Goal: Task Accomplishment & Management: Manage account settings

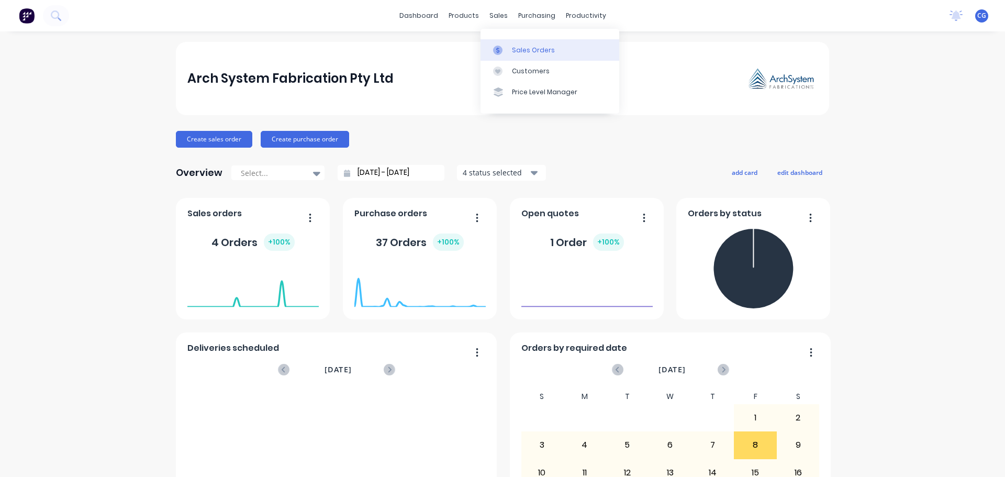
click at [541, 53] on div "Sales Orders" at bounding box center [533, 50] width 43 height 9
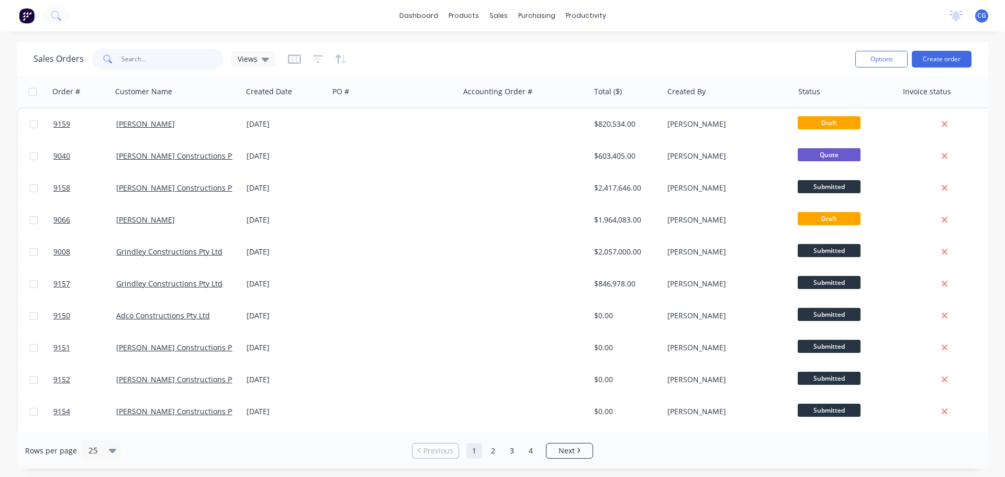
click at [138, 60] on input "text" at bounding box center [172, 59] width 102 height 21
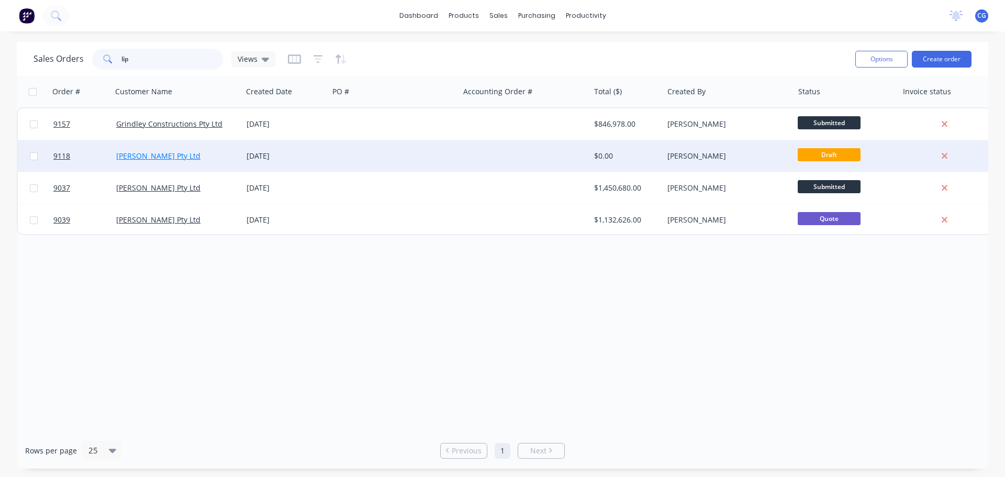
type input "lip"
click at [143, 155] on link "[PERSON_NAME] Pty Ltd" at bounding box center [158, 156] width 84 height 10
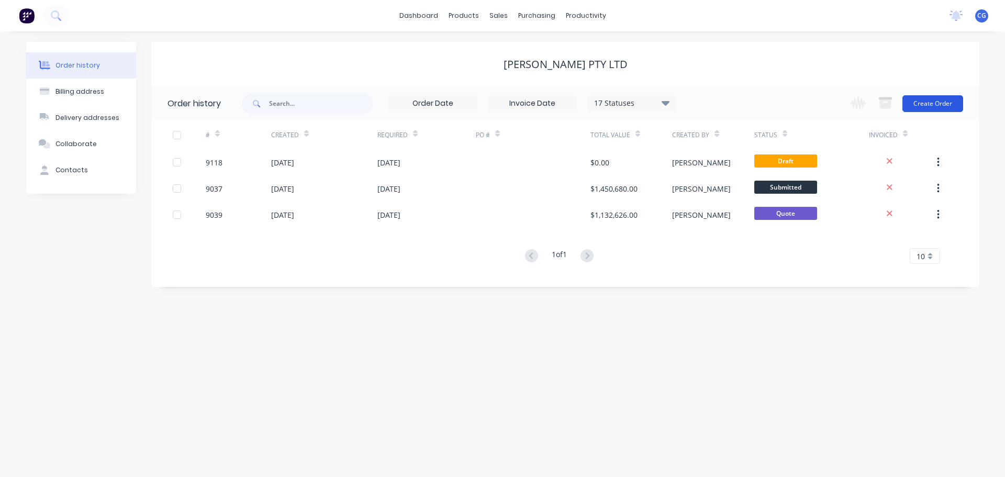
click at [930, 105] on button "Create Order" at bounding box center [933, 103] width 61 height 17
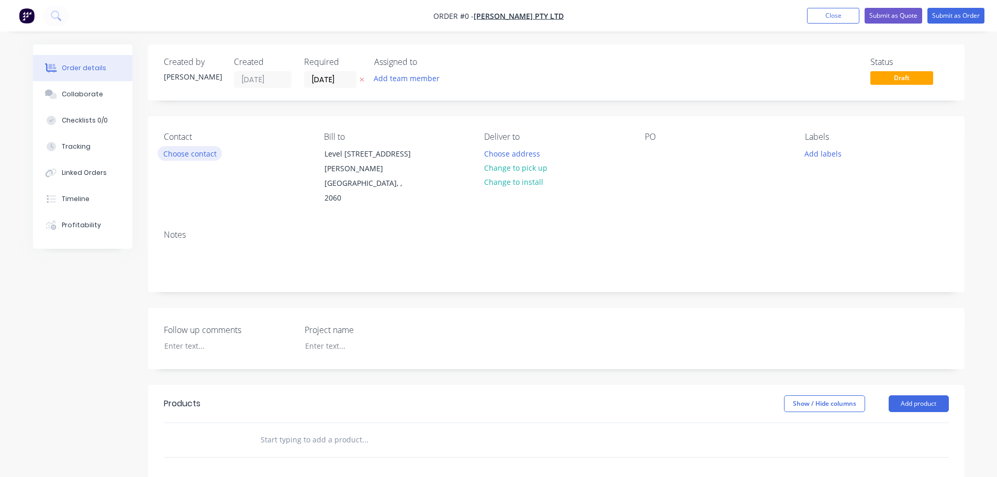
click at [210, 156] on button "Choose contact" at bounding box center [190, 153] width 64 height 14
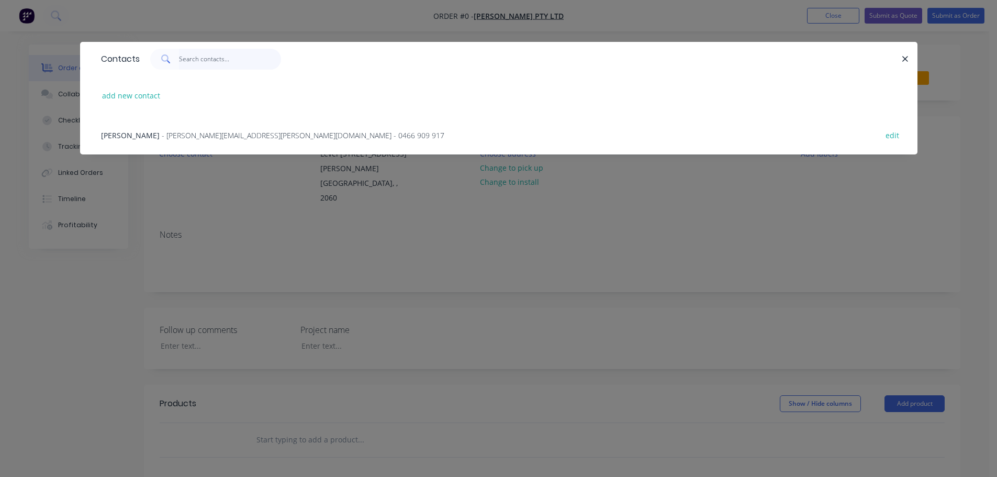
click at [194, 61] on input "text" at bounding box center [230, 59] width 102 height 21
click at [429, 75] on div "Contacts" at bounding box center [499, 59] width 838 height 34
click at [905, 60] on icon "button" at bounding box center [906, 59] width 6 height 6
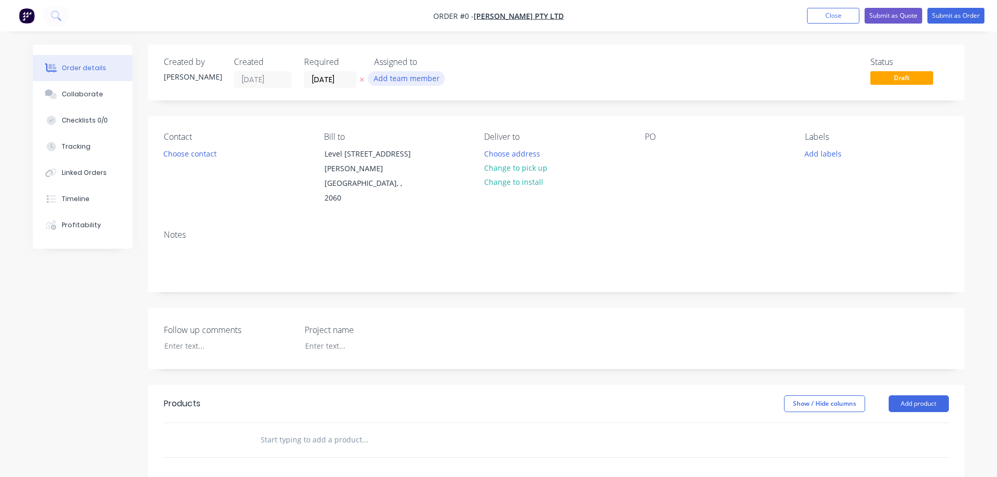
click at [396, 78] on button "Add team member" at bounding box center [406, 78] width 77 height 14
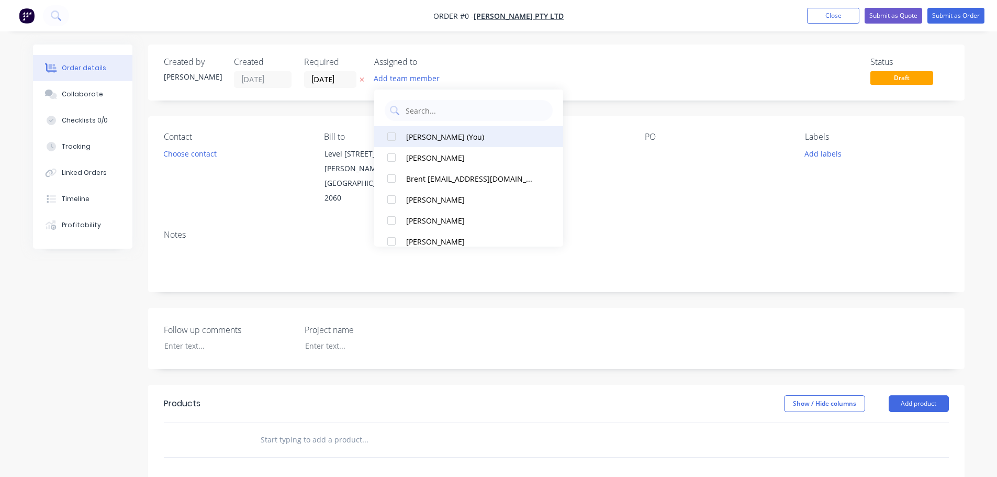
click at [391, 138] on div at bounding box center [391, 136] width 21 height 21
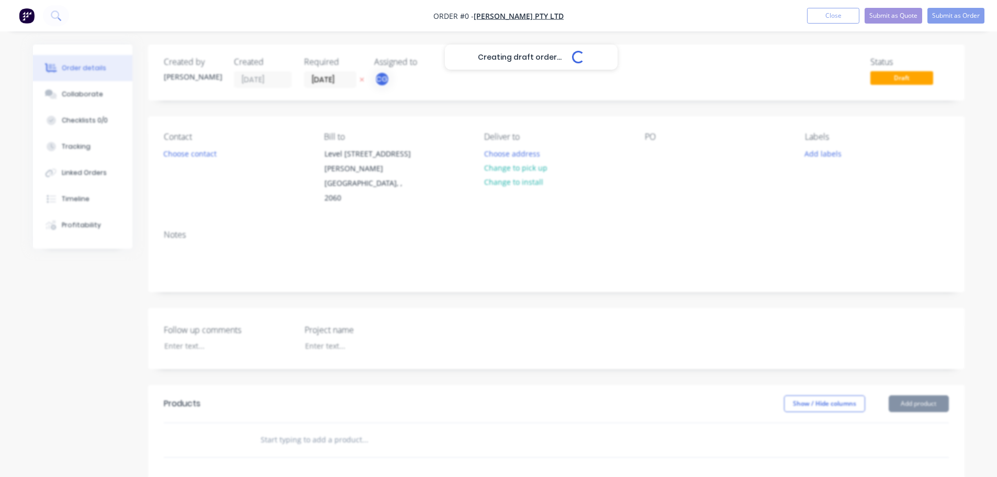
click at [591, 82] on div "Creating draft order... Loading... Order details Collaborate Checklists 0/0 Tra…" at bounding box center [499, 384] width 953 height 680
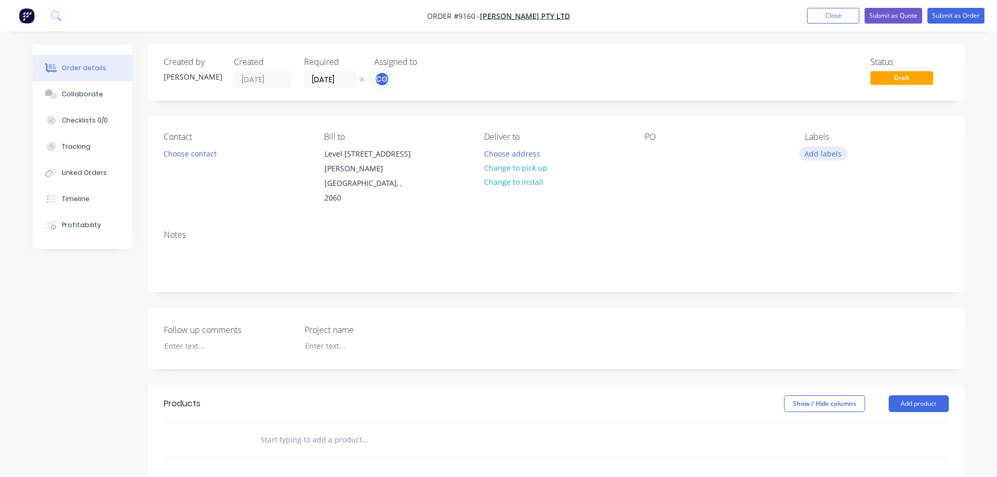
click at [831, 157] on button "Add labels" at bounding box center [823, 153] width 48 height 14
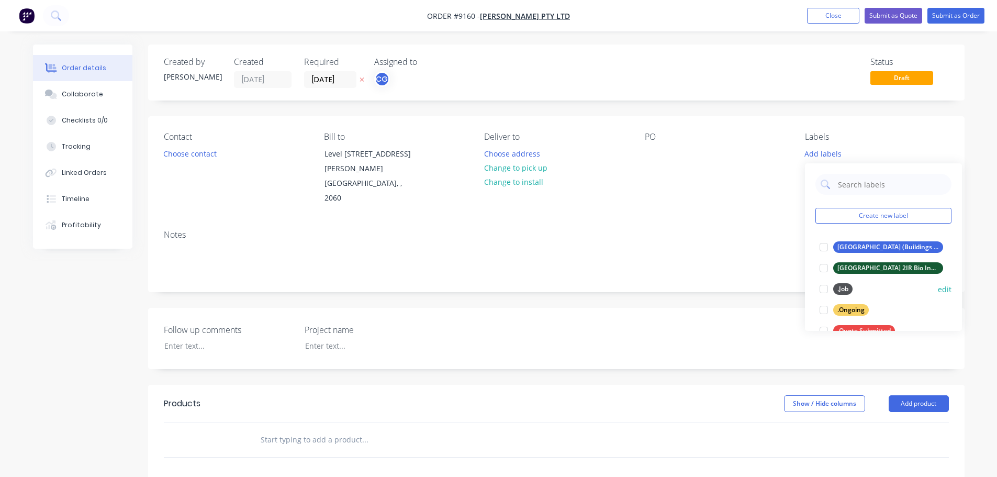
click at [827, 292] on div at bounding box center [824, 289] width 21 height 21
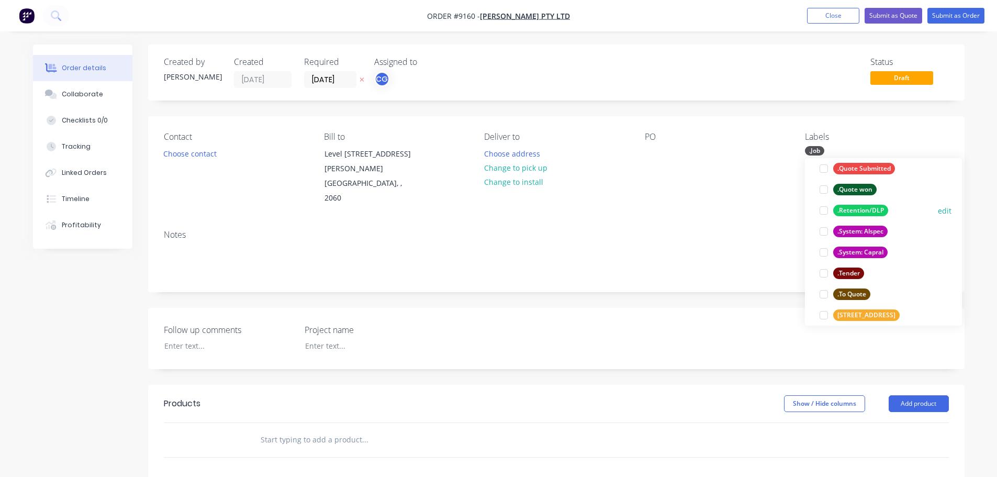
scroll to position [209, 0]
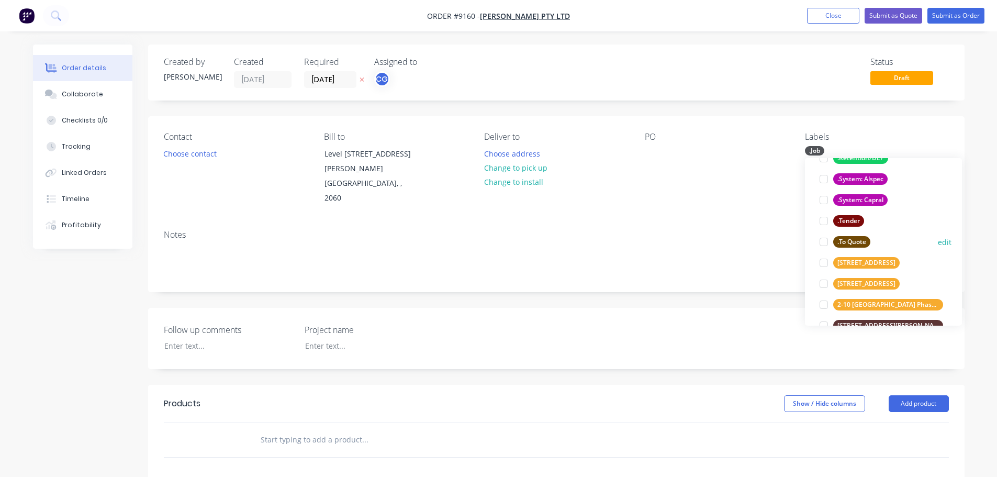
click at [823, 241] on div at bounding box center [824, 241] width 21 height 21
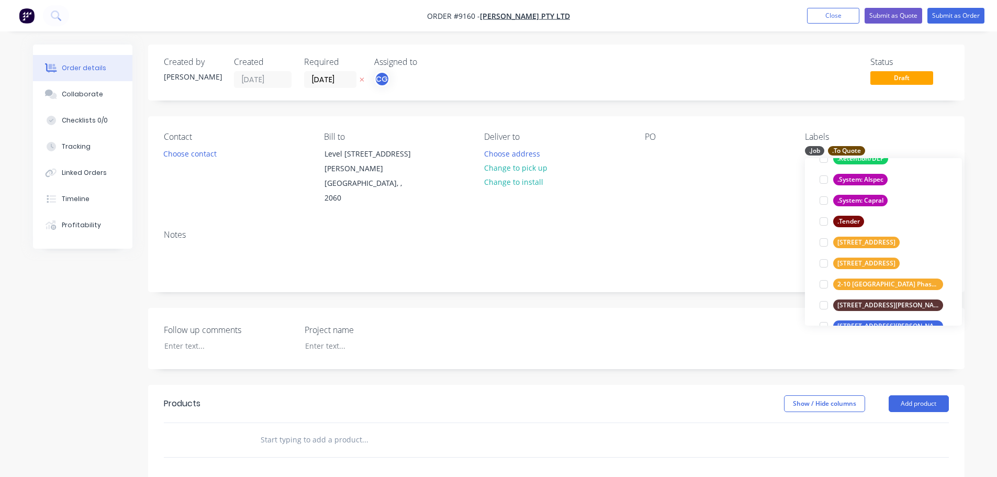
scroll to position [230, 0]
click at [824, 196] on div at bounding box center [824, 200] width 21 height 21
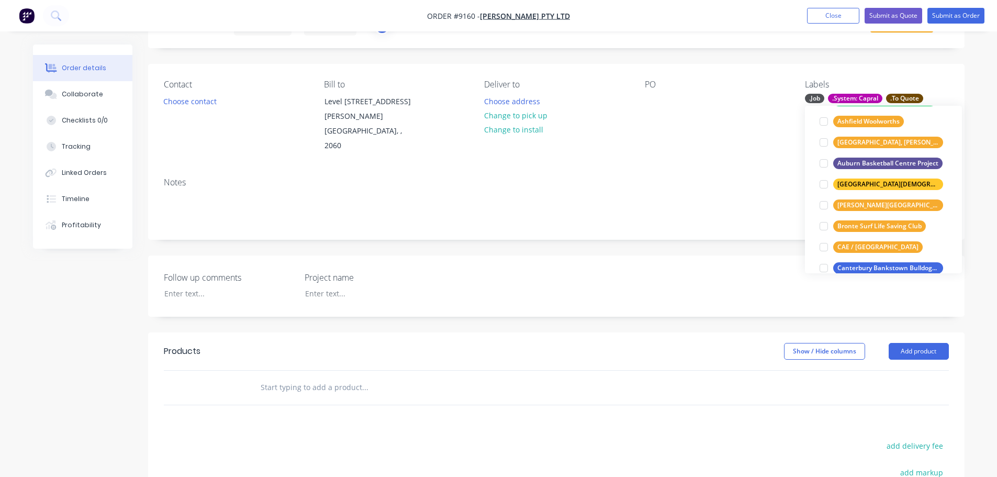
scroll to position [0, 0]
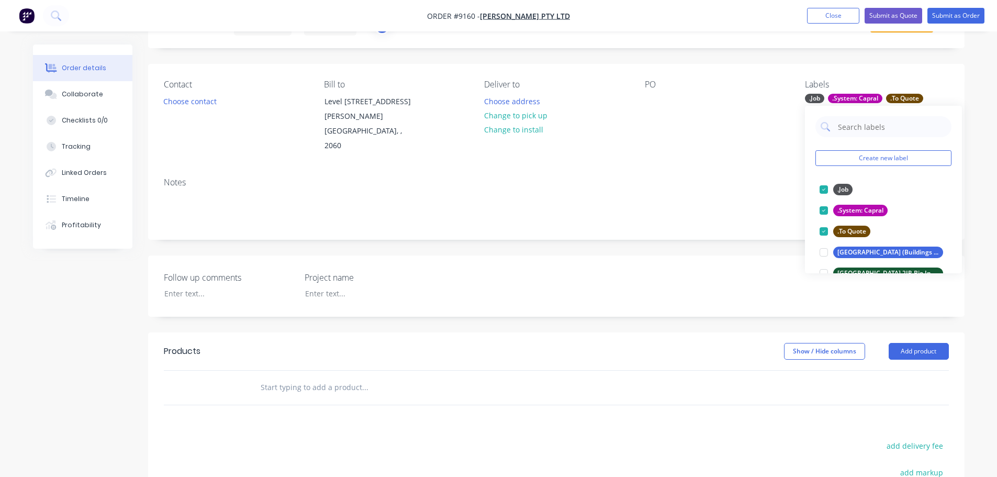
click at [761, 169] on div "Notes" at bounding box center [556, 204] width 817 height 70
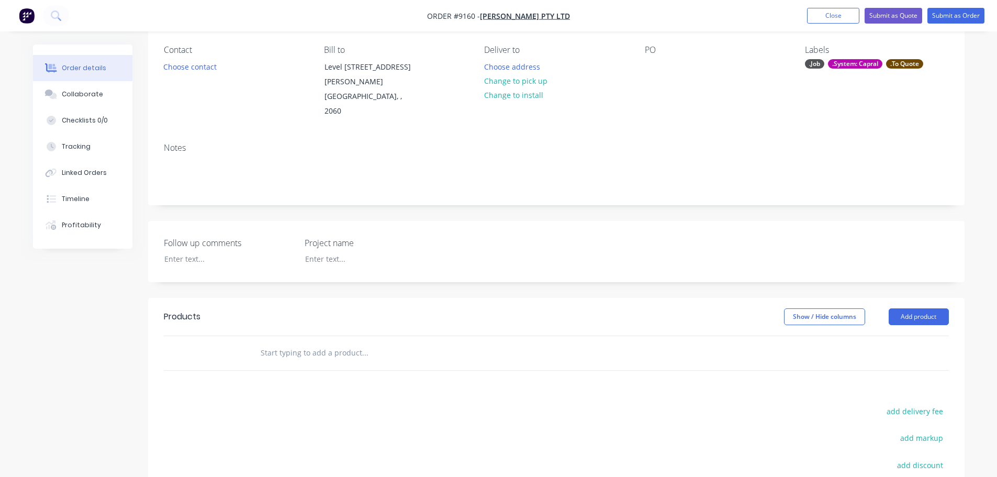
scroll to position [105, 0]
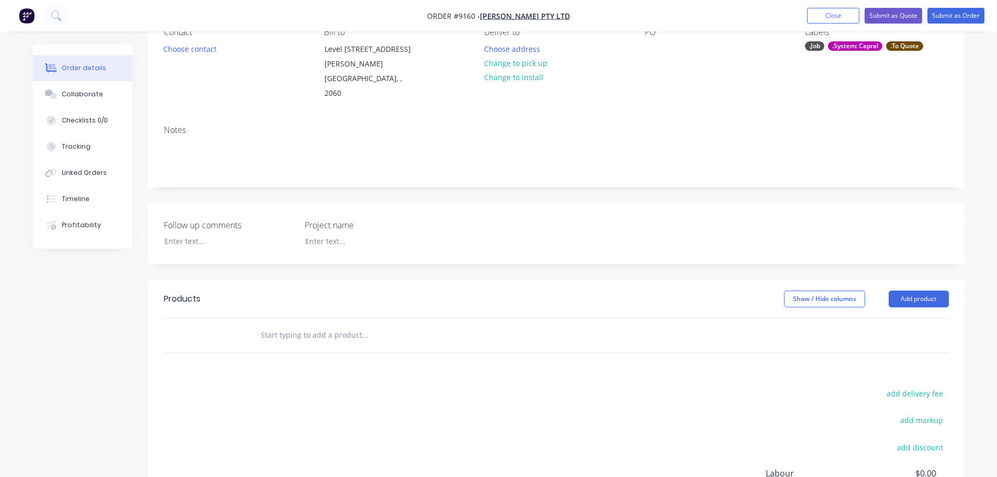
click at [316, 325] on input "text" at bounding box center [364, 335] width 209 height 21
paste input "Opal Healthcare [GEOGRAPHIC_DATA][PERSON_NAME]"
type input "Opal Healthcare [GEOGRAPHIC_DATA][PERSON_NAME]"
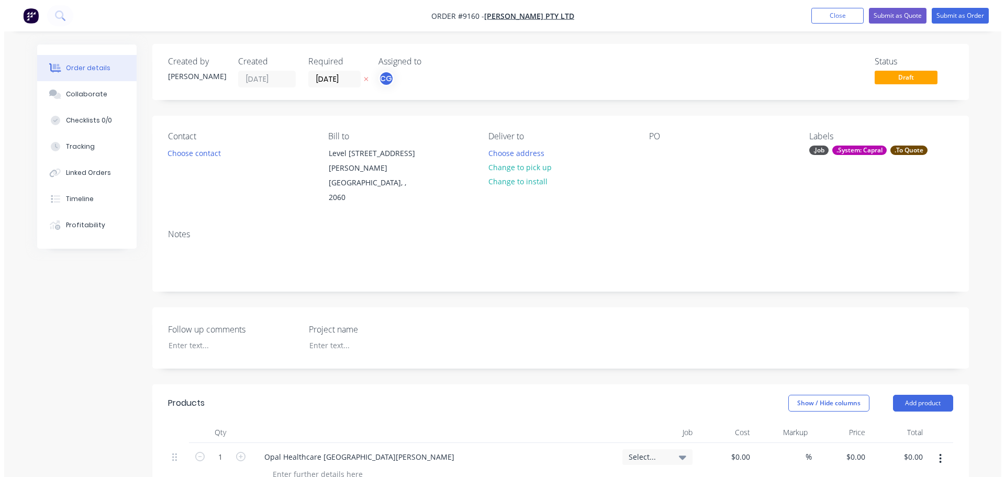
scroll to position [0, 0]
click at [348, 82] on input "[DATE]" at bounding box center [330, 80] width 51 height 16
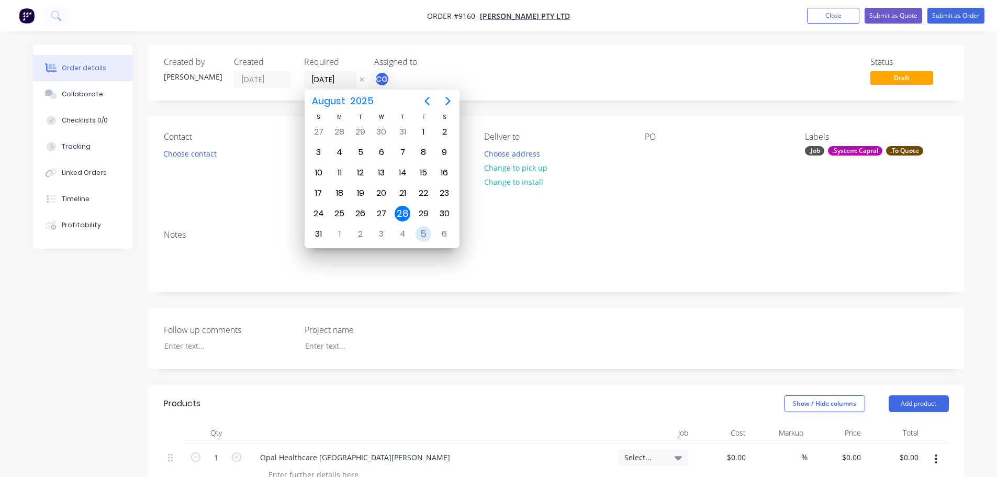
click at [428, 231] on div "5" at bounding box center [424, 234] width 16 height 16
type input "[DATE]"
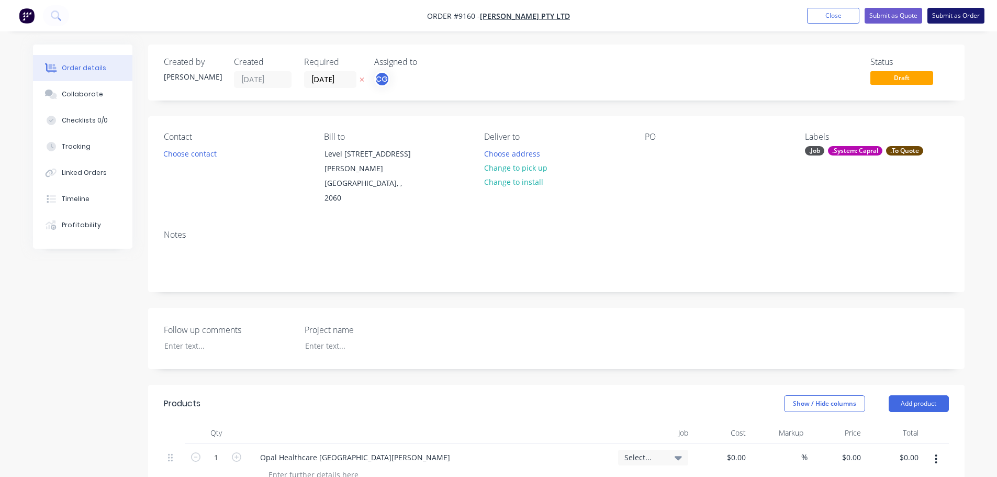
click at [969, 17] on button "Submit as Order" at bounding box center [956, 16] width 57 height 16
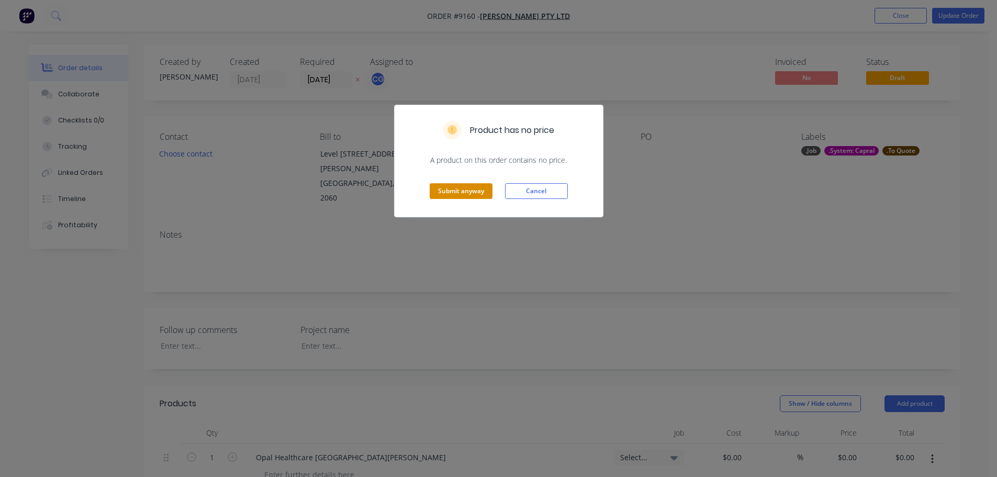
click at [453, 195] on button "Submit anyway" at bounding box center [461, 191] width 63 height 16
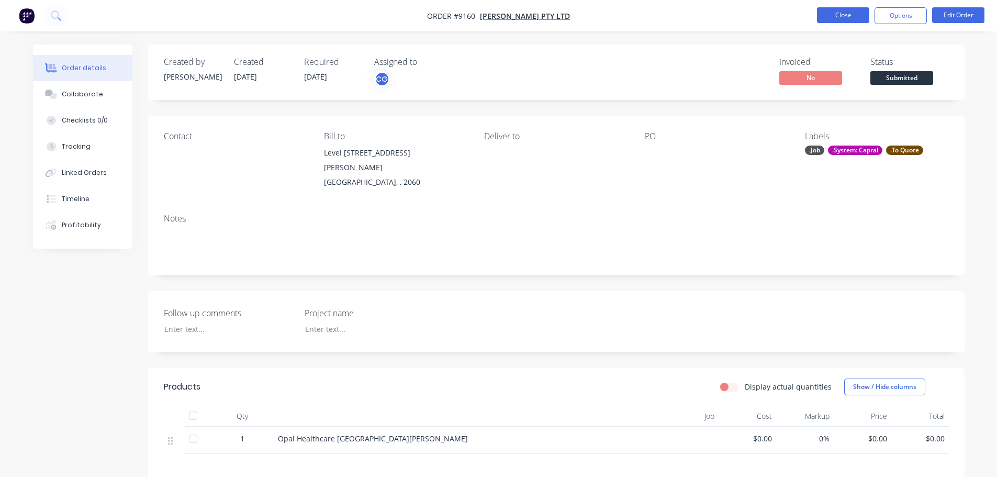
click at [828, 16] on button "Close" at bounding box center [843, 15] width 52 height 16
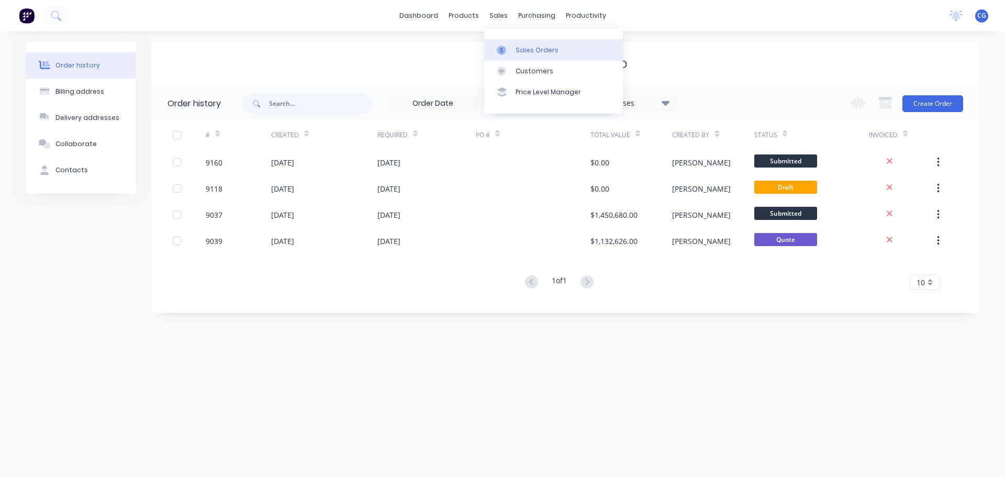
click at [529, 51] on div "Sales Orders" at bounding box center [537, 50] width 43 height 9
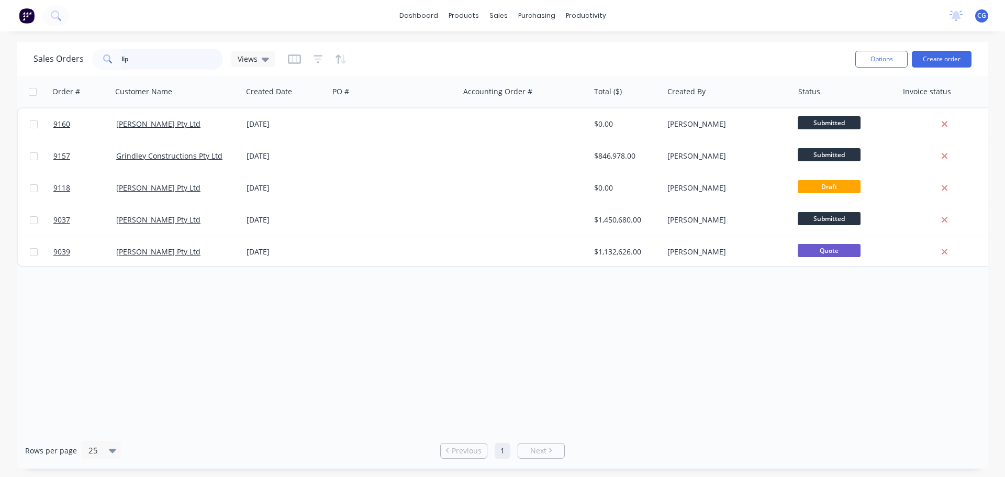
drag, startPoint x: 46, startPoint y: 63, endPoint x: -24, endPoint y: 57, distance: 69.4
click at [0, 57] on html "dashboard products sales purchasing productivity dashboard products Product Cat…" at bounding box center [502, 238] width 1005 height 477
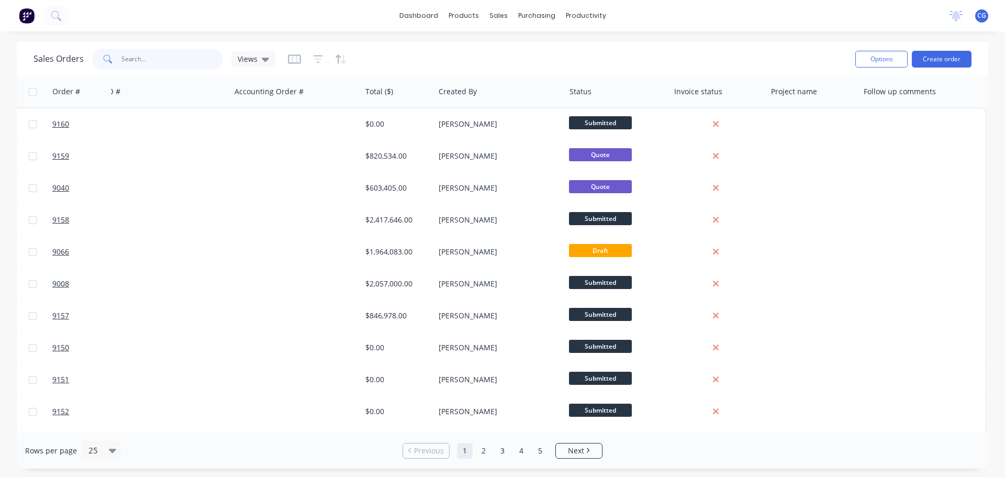
scroll to position [0, 235]
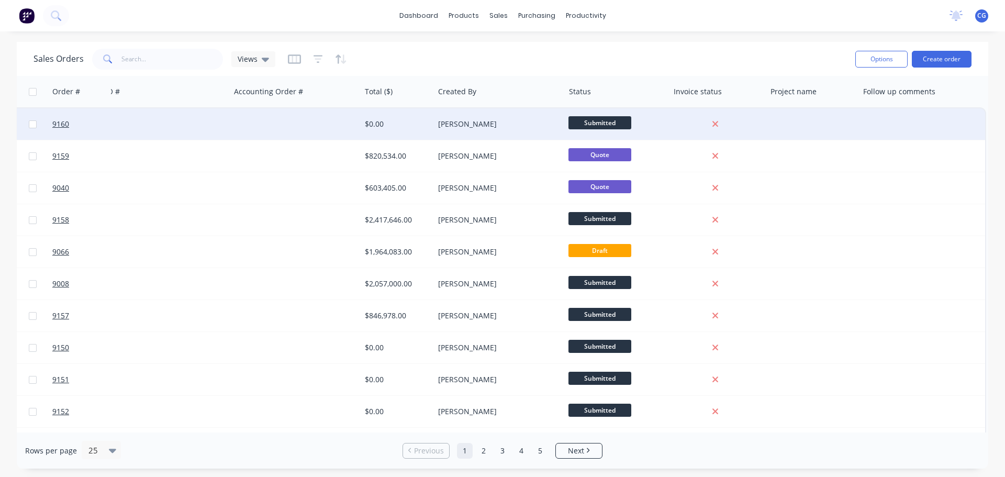
click at [770, 121] on div at bounding box center [812, 123] width 93 height 31
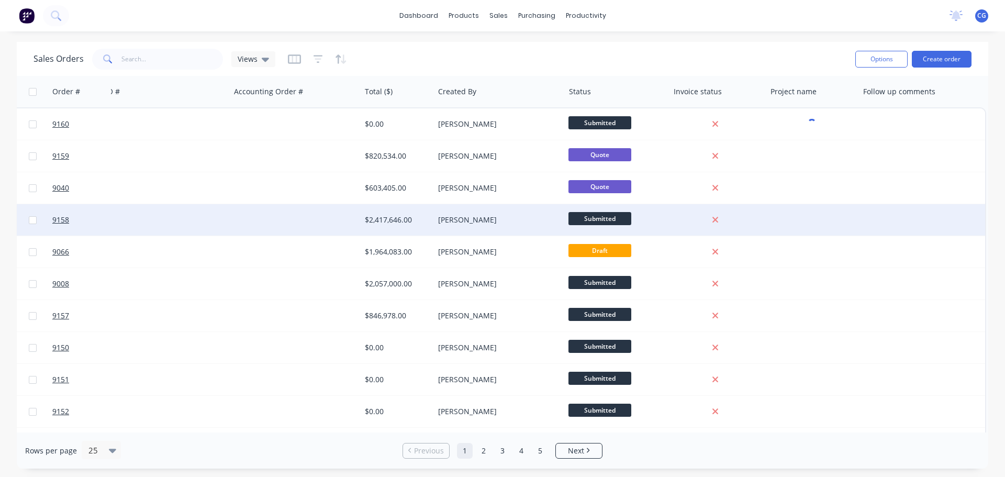
click at [824, 213] on div at bounding box center [812, 219] width 93 height 31
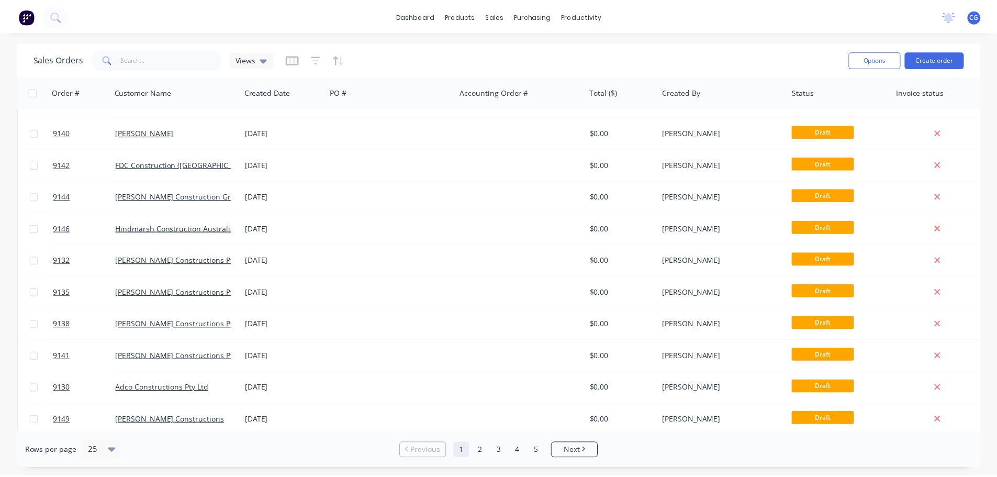
scroll to position [479, 0]
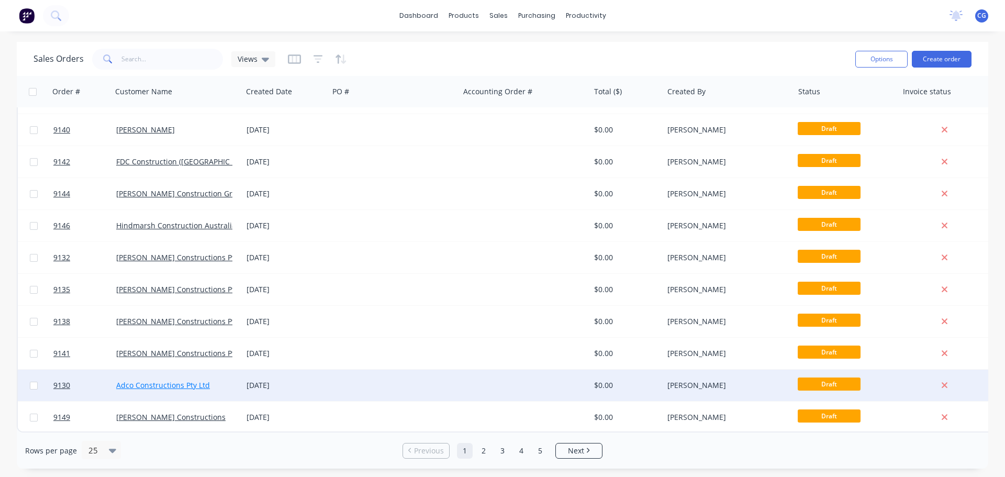
click at [171, 382] on link "Adco Constructions Pty Ltd" at bounding box center [163, 385] width 94 height 10
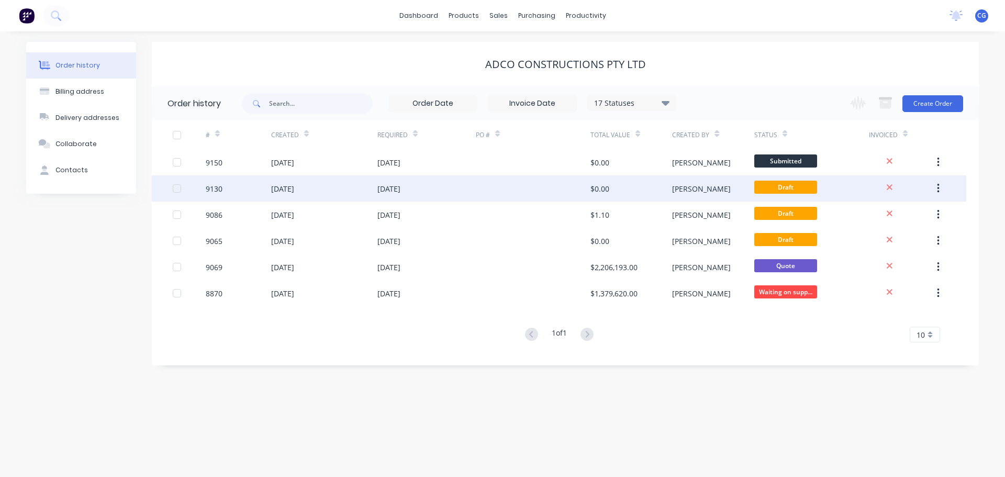
click at [287, 189] on div "[DATE]" at bounding box center [282, 188] width 23 height 11
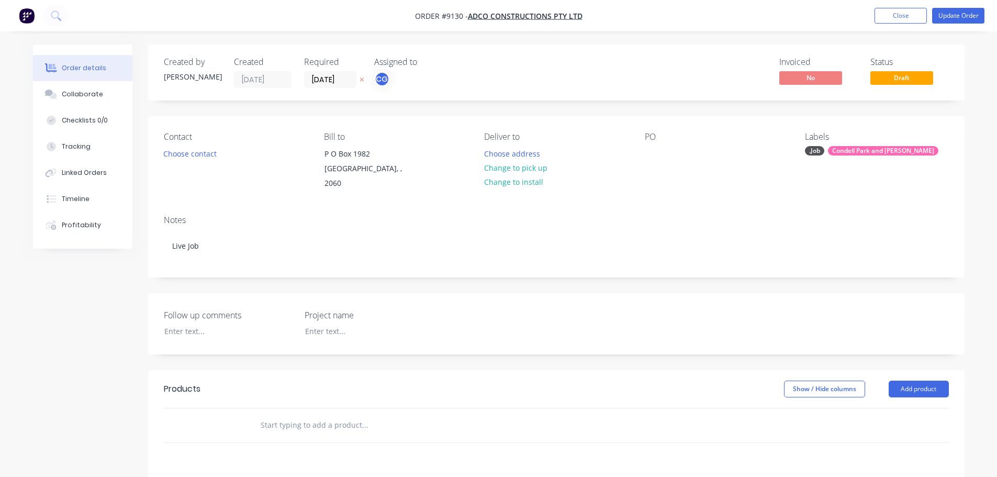
click at [920, 148] on div "Condell Park and [PERSON_NAME]" at bounding box center [883, 150] width 110 height 9
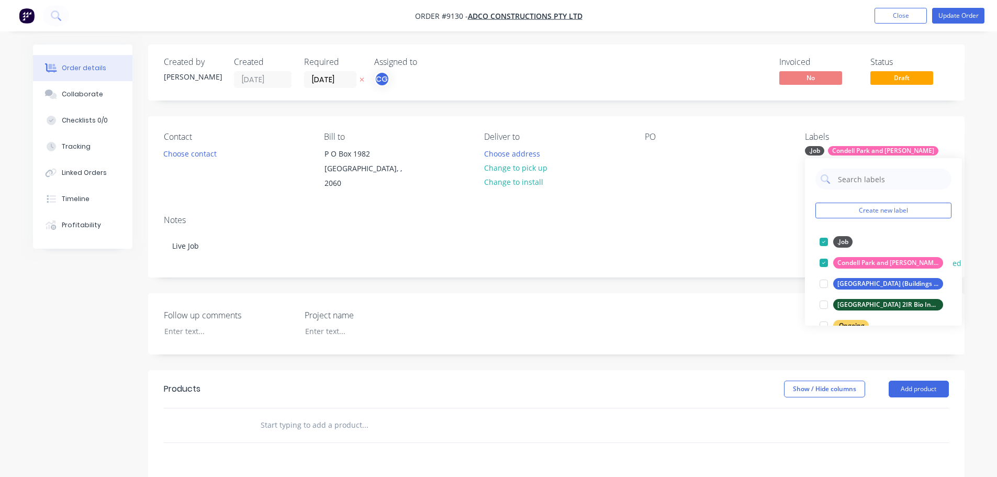
drag, startPoint x: 833, startPoint y: 262, endPoint x: 851, endPoint y: 262, distance: 17.8
click at [851, 262] on button "Condell Park and [PERSON_NAME]" at bounding box center [882, 262] width 132 height 15
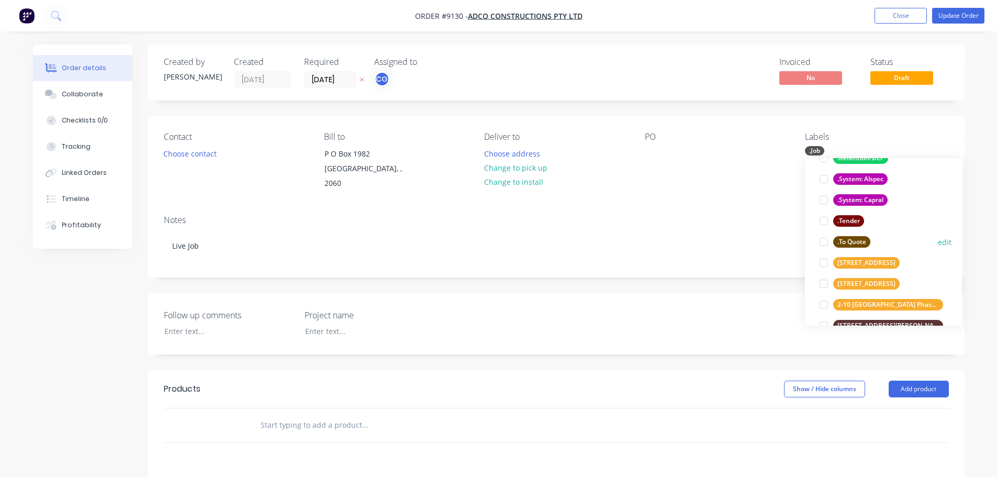
scroll to position [157, 0]
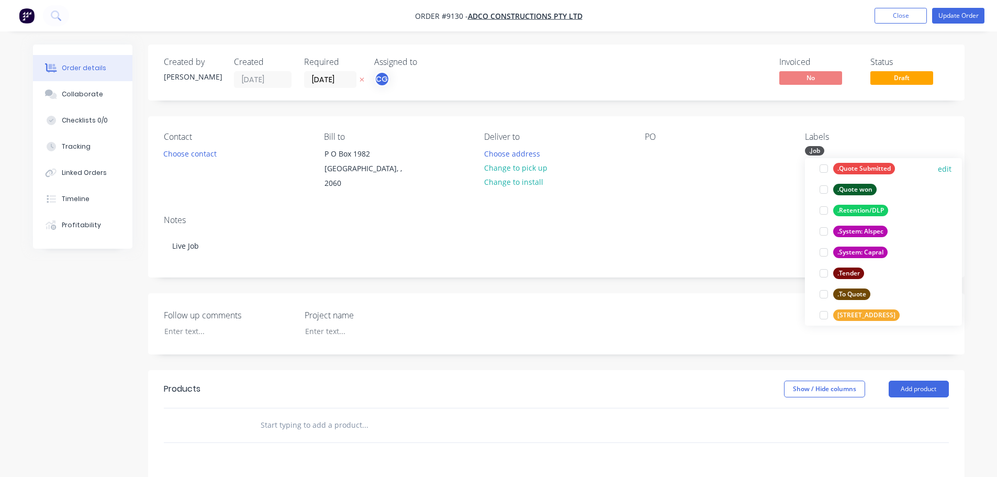
click at [824, 170] on div at bounding box center [824, 168] width 21 height 21
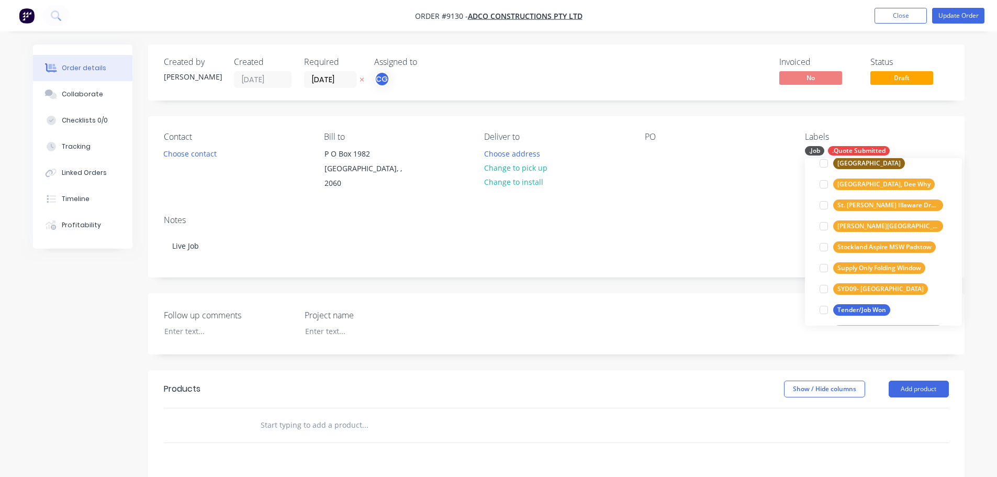
scroll to position [2408, 0]
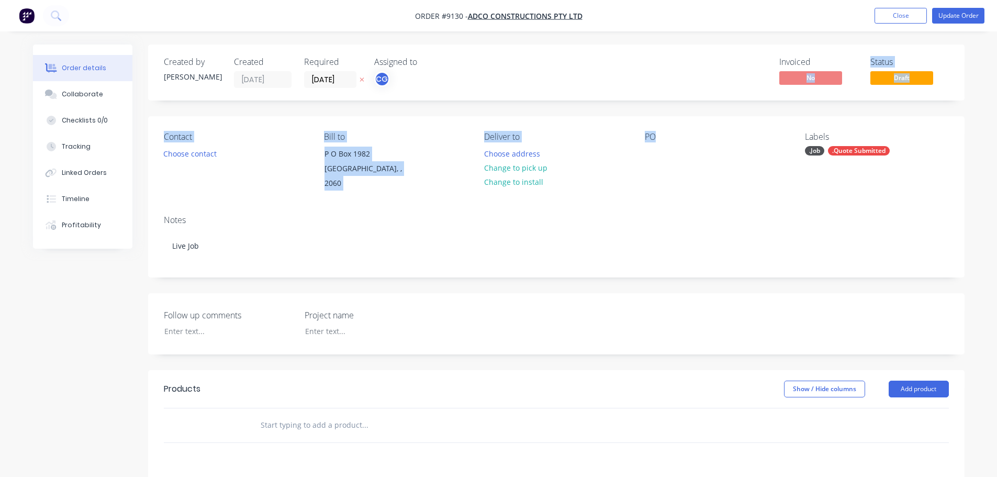
click at [716, 101] on div "Created by [PERSON_NAME] Created [DATE] Required [DATE] Assigned to CG Invoiced…" at bounding box center [556, 369] width 817 height 650
click at [705, 87] on div "Invoiced No Status Draft" at bounding box center [714, 72] width 470 height 31
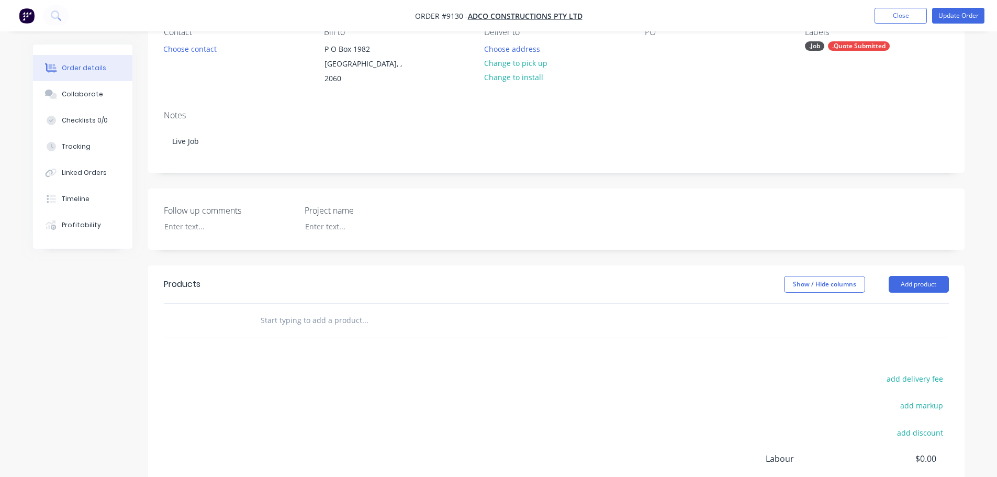
scroll to position [0, 0]
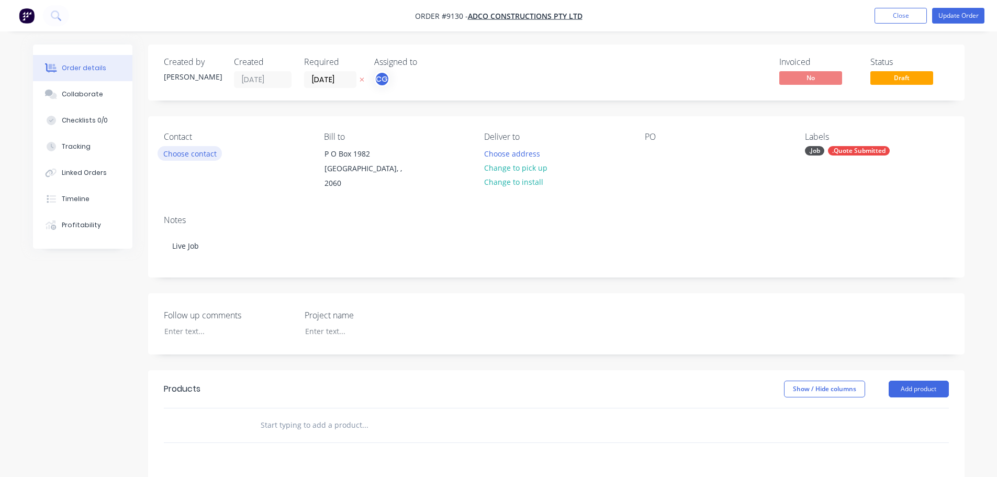
click at [189, 153] on button "Choose contact" at bounding box center [190, 153] width 64 height 14
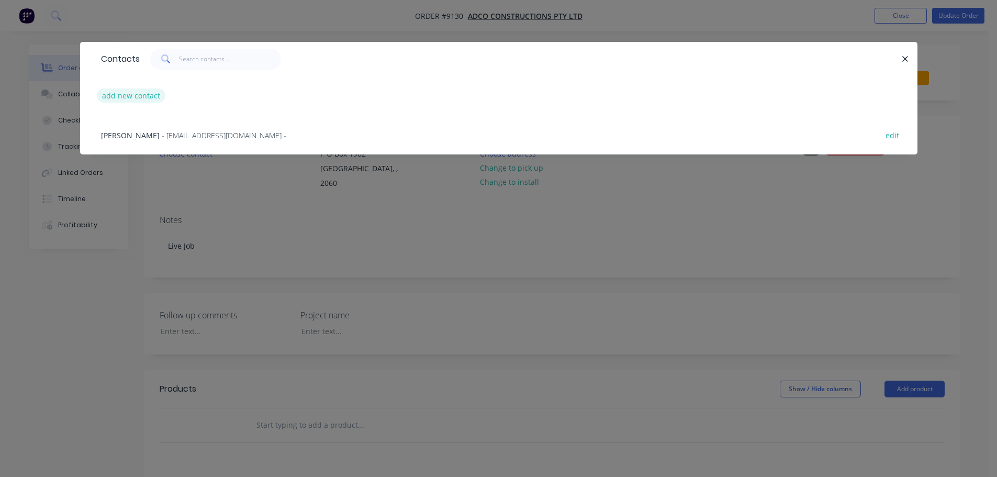
click at [145, 96] on button "add new contact" at bounding box center [131, 95] width 69 height 14
select select "AU"
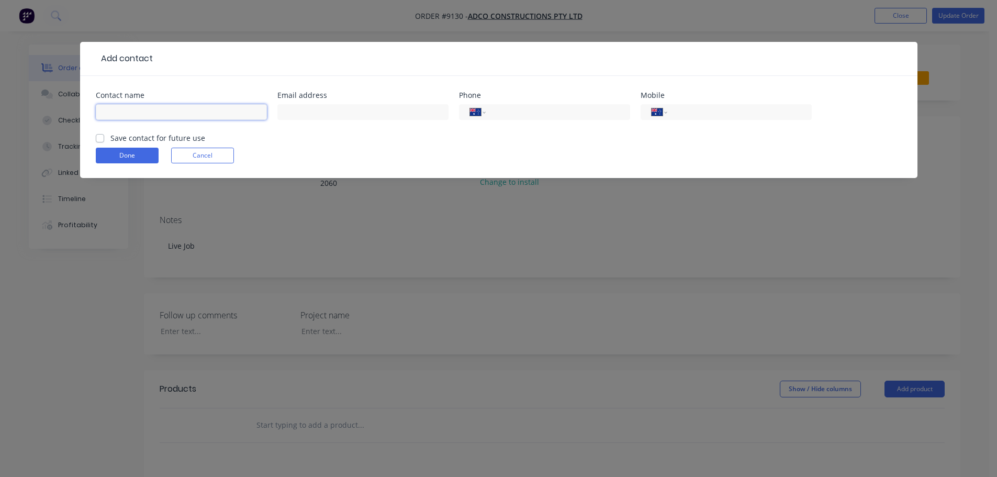
click at [133, 110] on input "text" at bounding box center [181, 112] width 171 height 16
paste input "[PERSON_NAME]"
type input "[PERSON_NAME]"
click at [343, 113] on input "text" at bounding box center [362, 112] width 171 height 16
paste input "[EMAIL_ADDRESS][DOMAIN_NAME]"
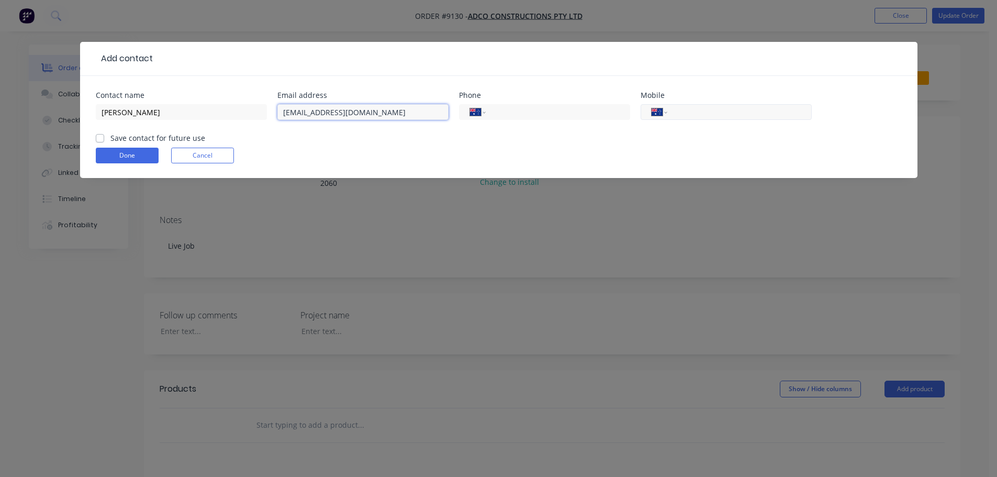
type input "[EMAIL_ADDRESS][DOMAIN_NAME]"
click at [705, 113] on input "tel" at bounding box center [738, 112] width 126 height 12
type input "0413 425 139"
click at [110, 138] on label "Save contact for future use" at bounding box center [157, 137] width 95 height 11
click at [99, 138] on input "Save contact for future use" at bounding box center [100, 137] width 8 height 10
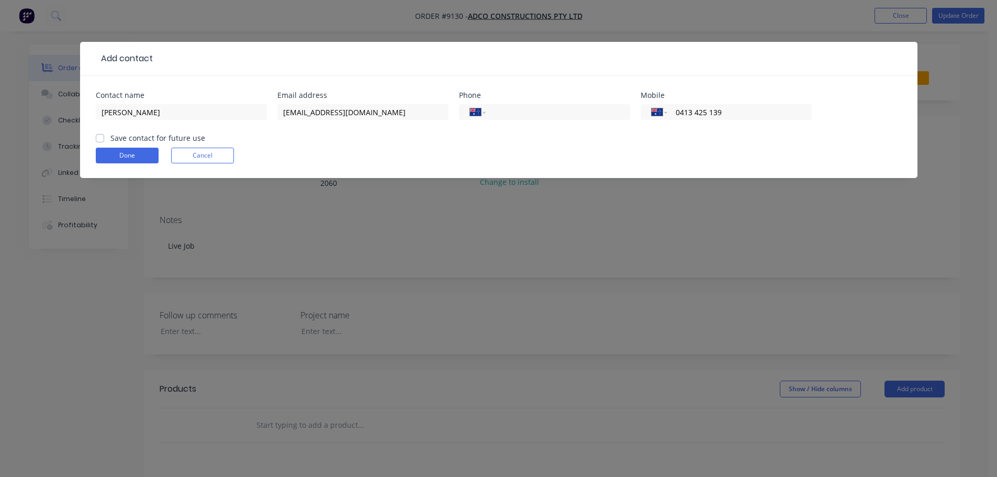
checkbox input "true"
click at [118, 154] on button "Done" at bounding box center [127, 156] width 63 height 16
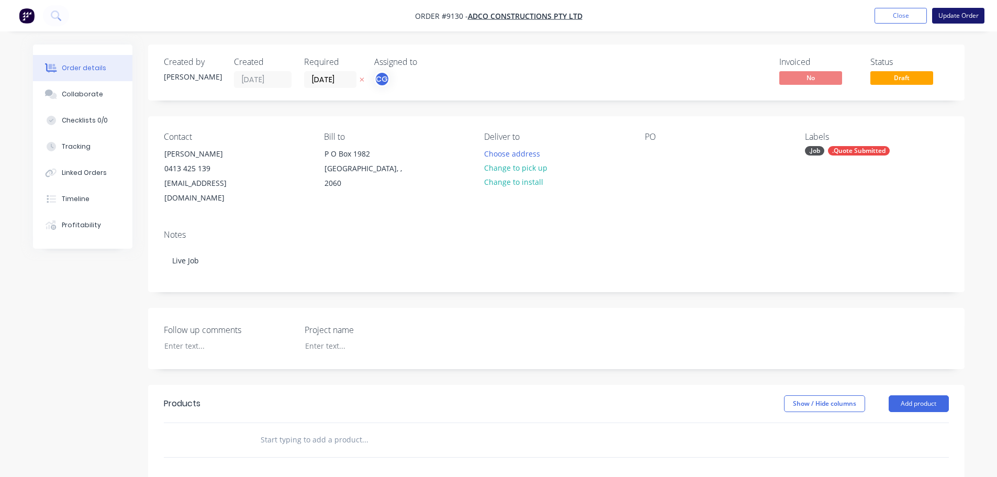
click at [947, 15] on button "Update Order" at bounding box center [958, 16] width 52 height 16
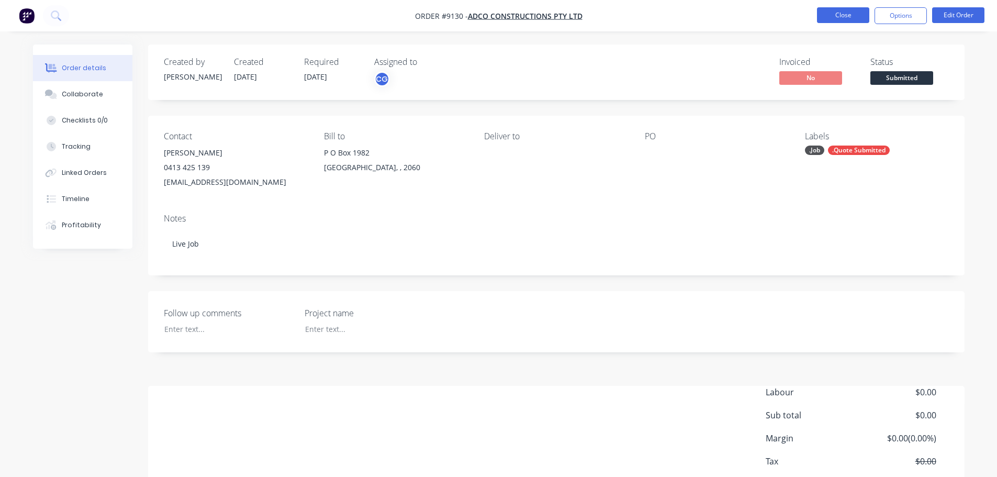
click at [838, 17] on button "Close" at bounding box center [843, 15] width 52 height 16
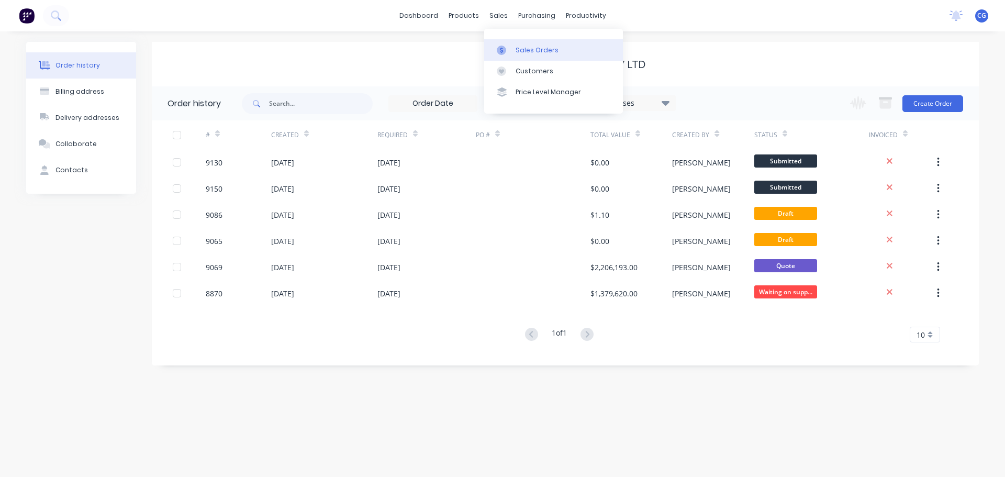
click at [528, 51] on div "Sales Orders" at bounding box center [537, 50] width 43 height 9
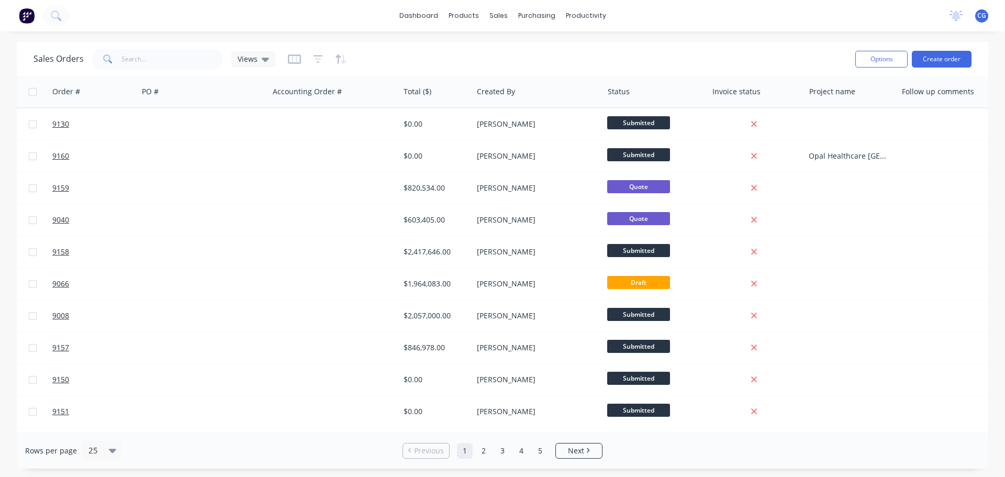
scroll to position [0, 235]
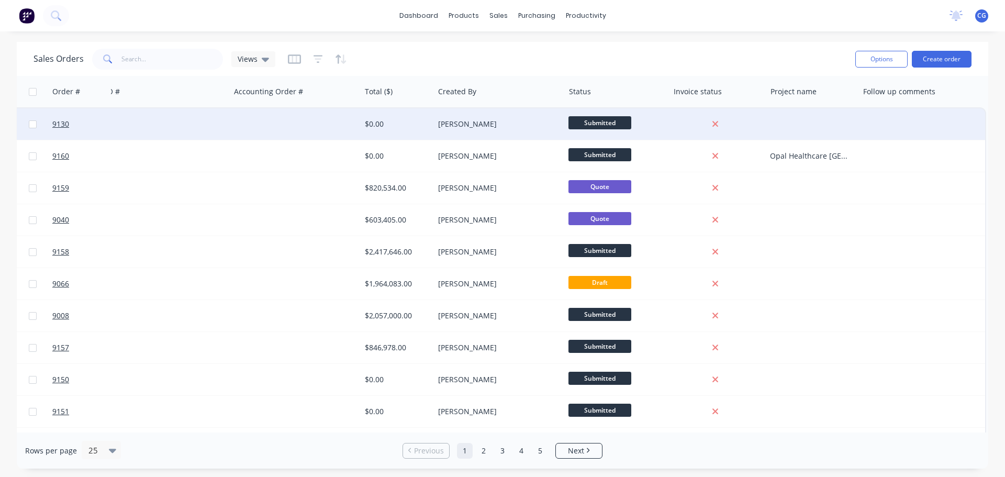
click at [781, 123] on div at bounding box center [812, 123] width 93 height 31
click at [782, 127] on div at bounding box center [812, 123] width 93 height 31
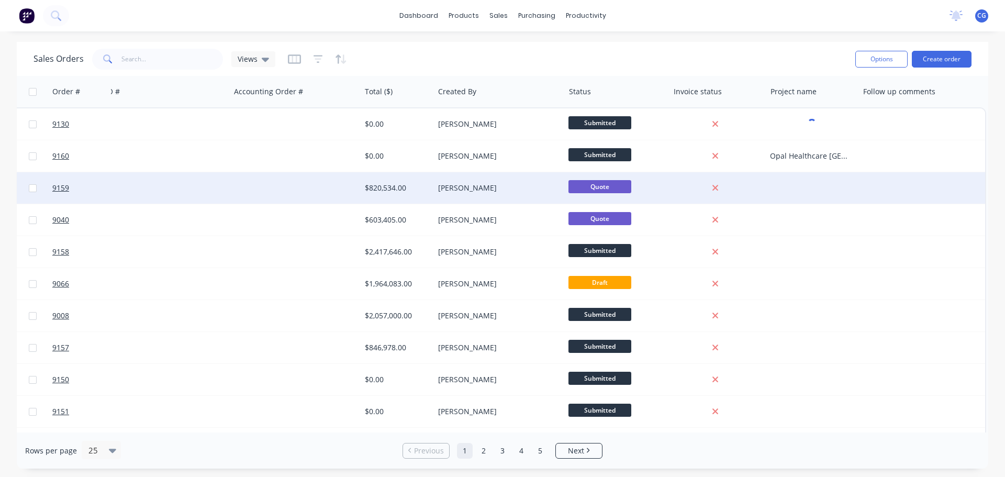
click at [785, 203] on div at bounding box center [812, 187] width 93 height 31
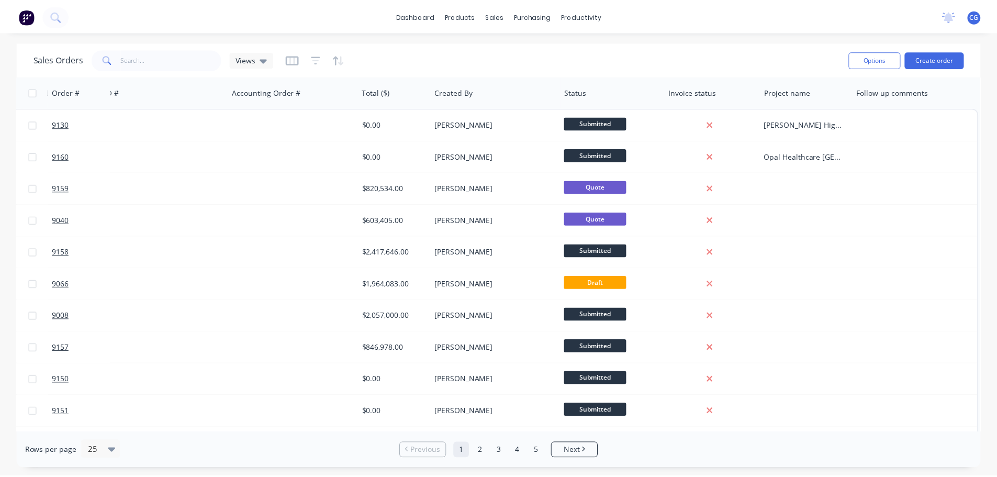
scroll to position [0, 0]
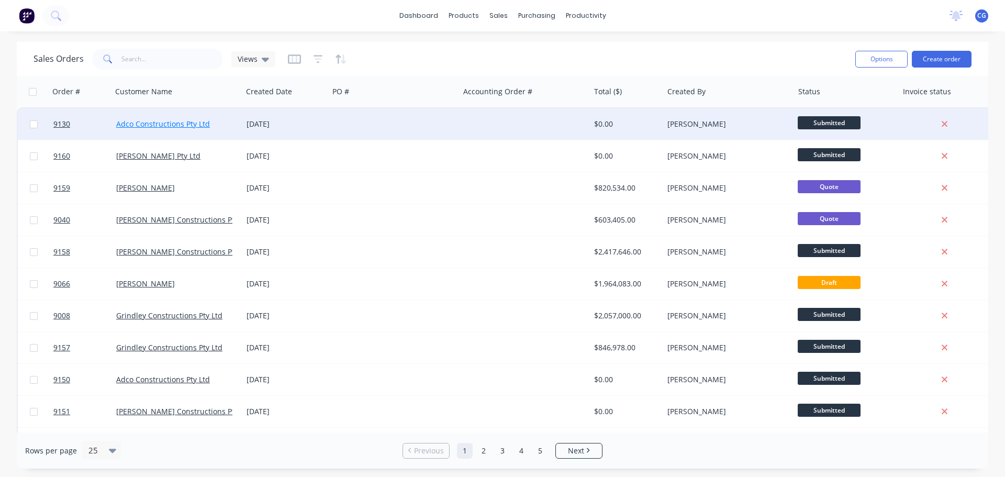
click at [145, 124] on link "Adco Constructions Pty Ltd" at bounding box center [163, 124] width 94 height 10
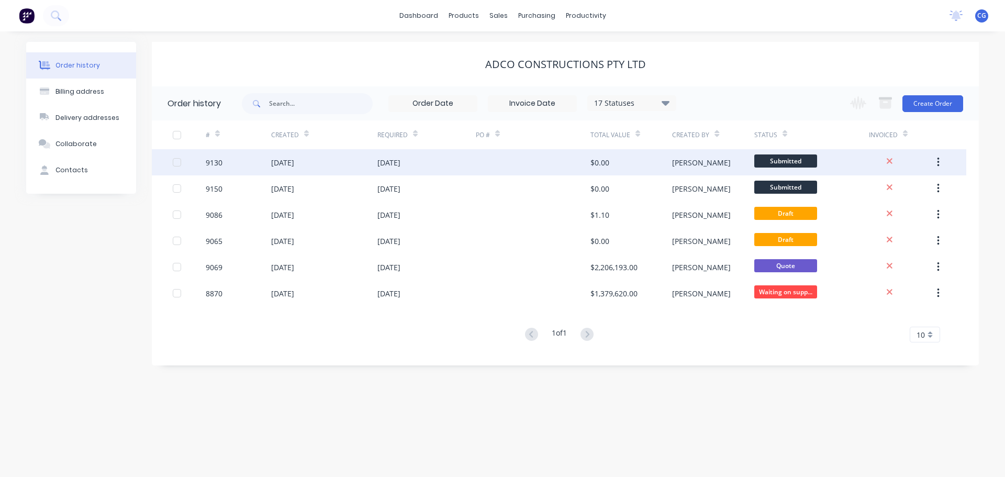
click at [284, 163] on div "[DATE]" at bounding box center [282, 162] width 23 height 11
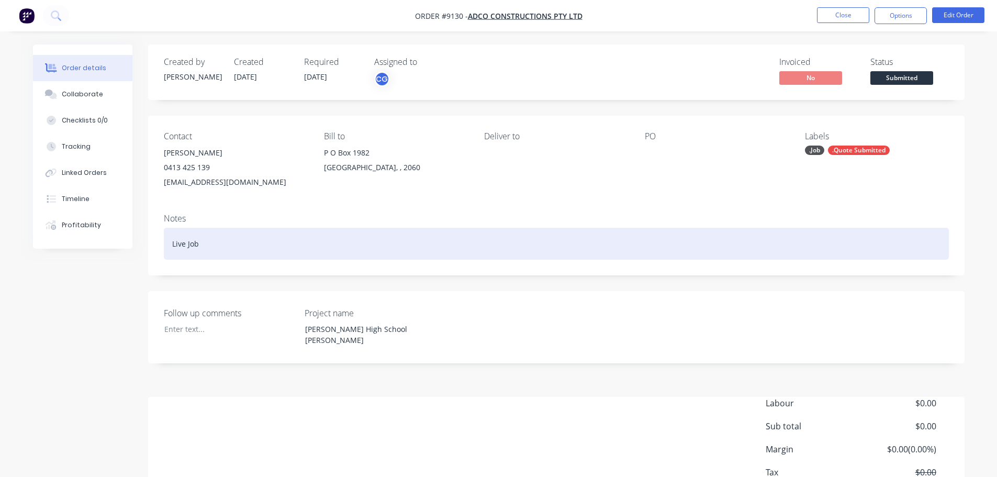
scroll to position [73, 0]
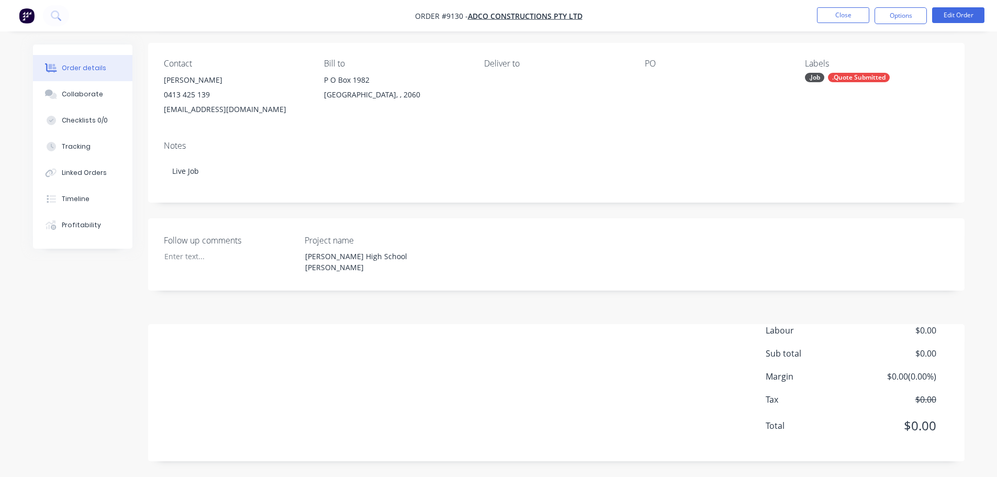
click at [434, 335] on div "Labour $0.00 Sub total $0.00 Margin $0.00 ( 0.00 %) Tax $0.00 Total $0.00" at bounding box center [556, 384] width 785 height 121
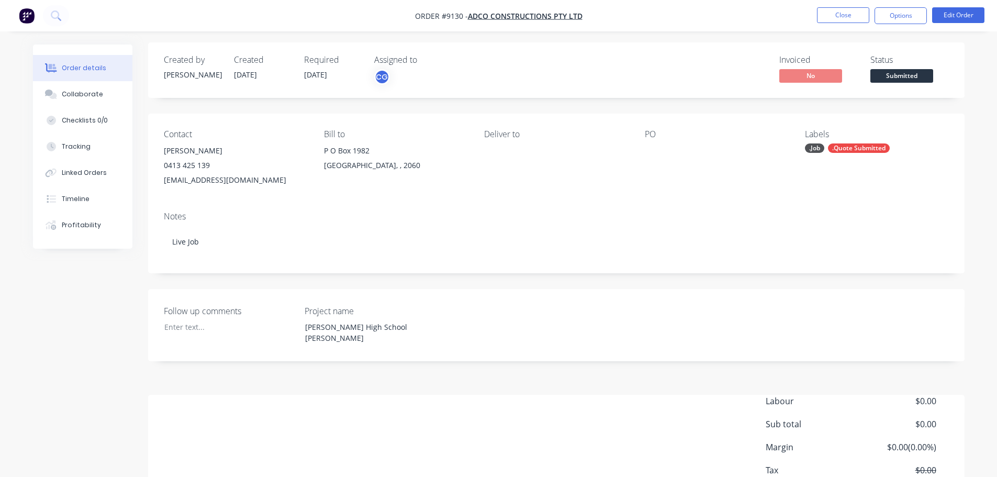
scroll to position [0, 0]
click at [955, 13] on button "Edit Order" at bounding box center [958, 15] width 52 height 16
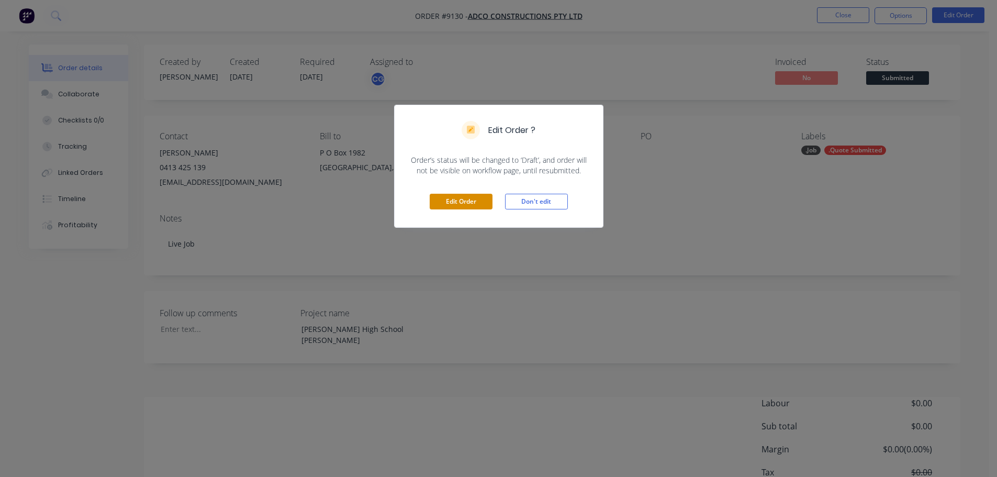
click at [472, 199] on button "Edit Order" at bounding box center [461, 202] width 63 height 16
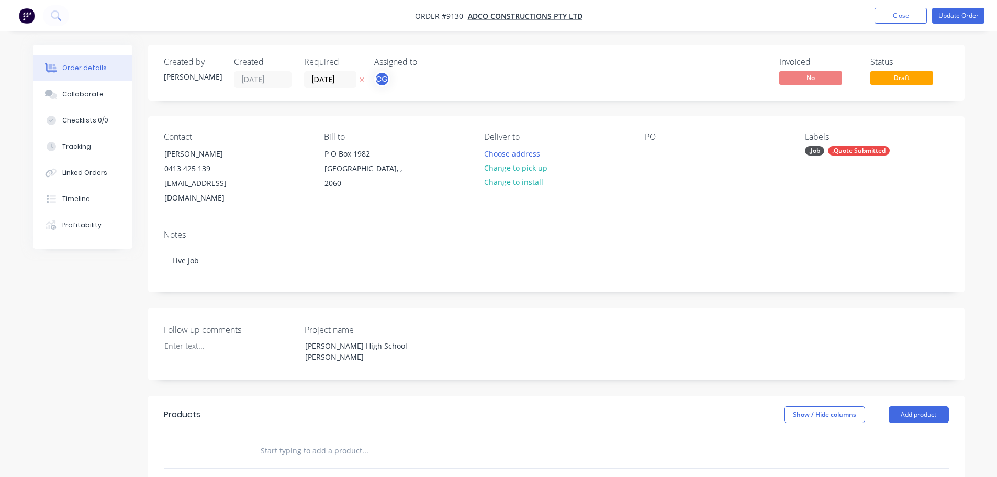
scroll to position [105, 0]
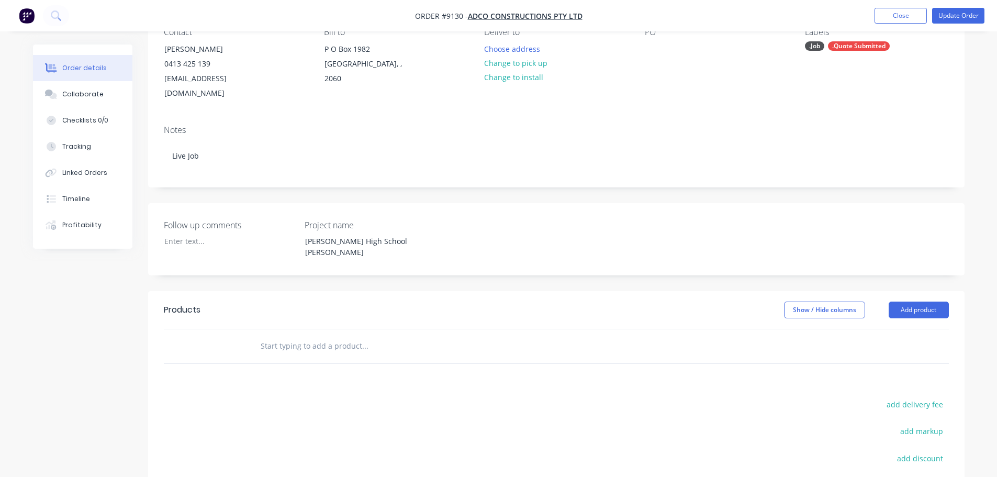
click at [317, 336] on input "text" at bounding box center [364, 346] width 209 height 21
type input "C"
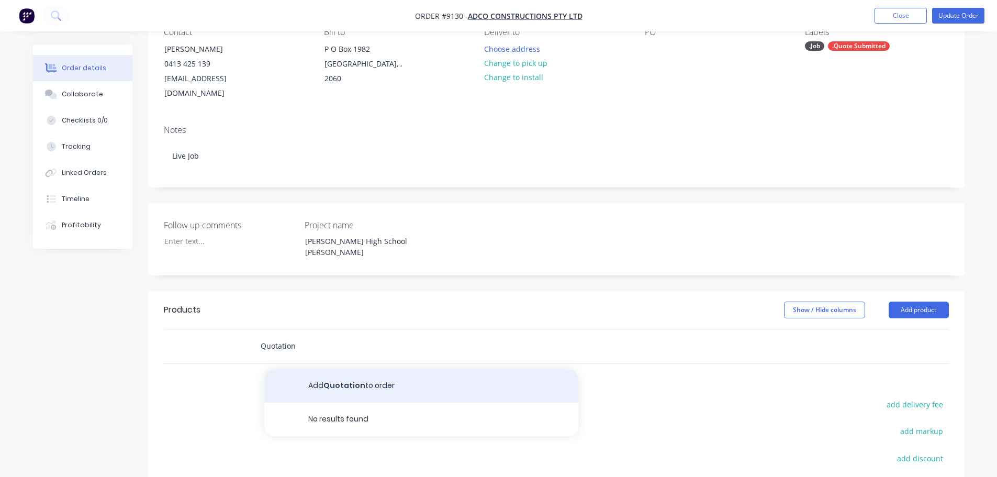
type input "Quotation"
click at [363, 374] on button "Add Quotation to order" at bounding box center [421, 386] width 314 height 34
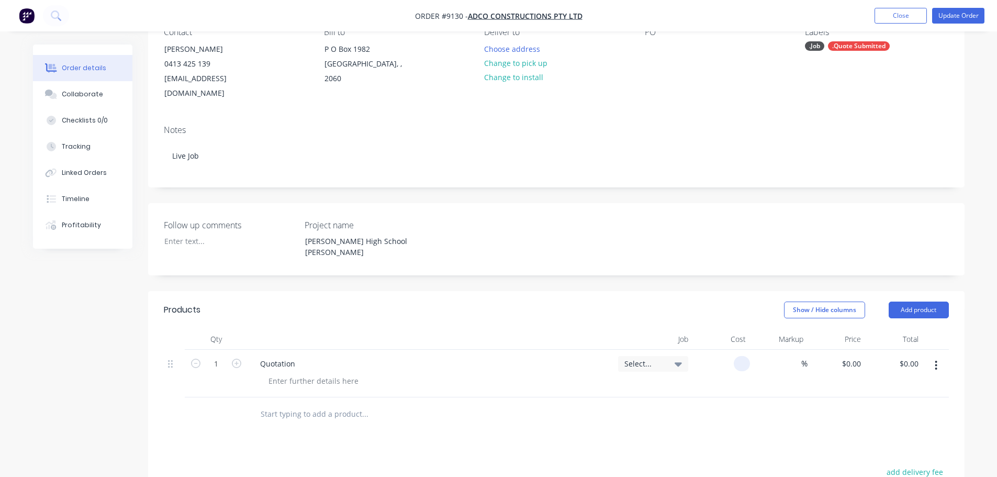
click at [731, 350] on div at bounding box center [722, 374] width 58 height 48
type input "$910,880.00"
click at [680, 415] on div at bounding box center [556, 414] width 785 height 34
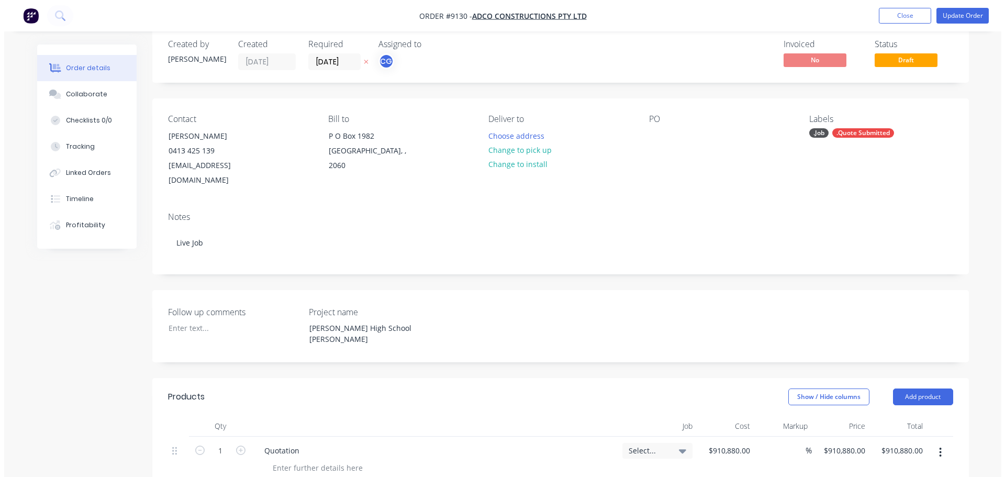
scroll to position [0, 0]
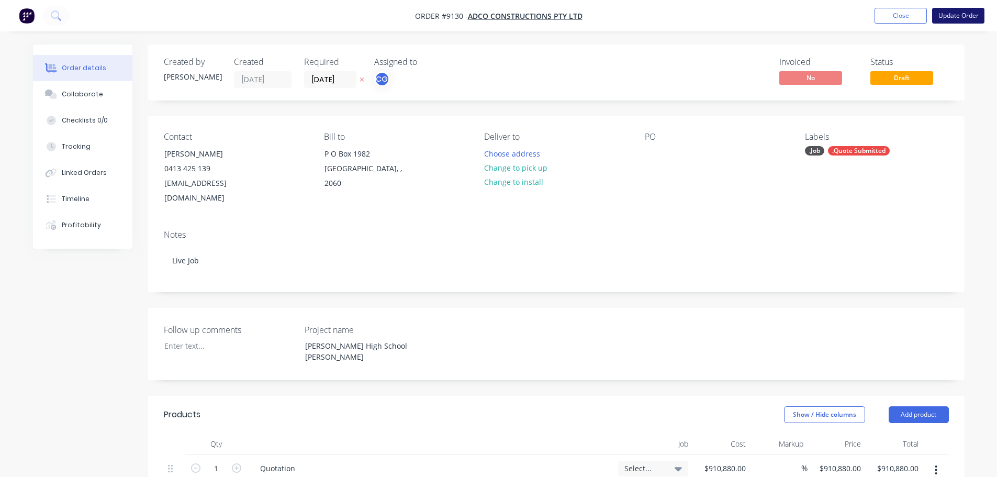
click at [954, 16] on button "Update Order" at bounding box center [958, 16] width 52 height 16
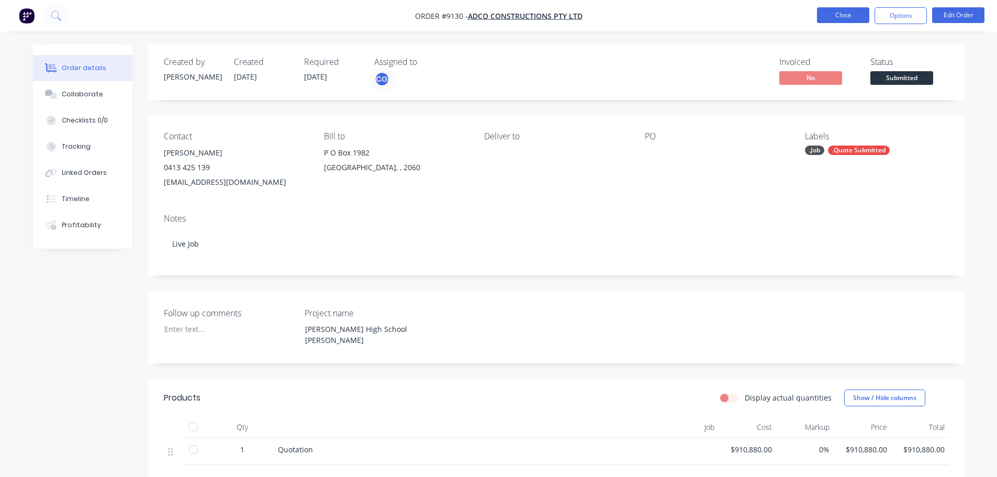
click at [839, 16] on button "Close" at bounding box center [843, 15] width 52 height 16
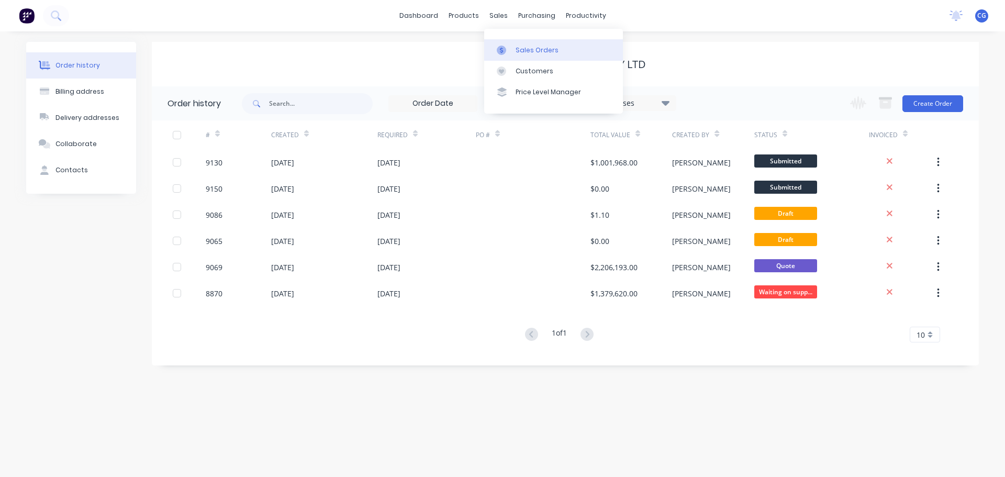
click at [531, 50] on div "Sales Orders" at bounding box center [537, 50] width 43 height 9
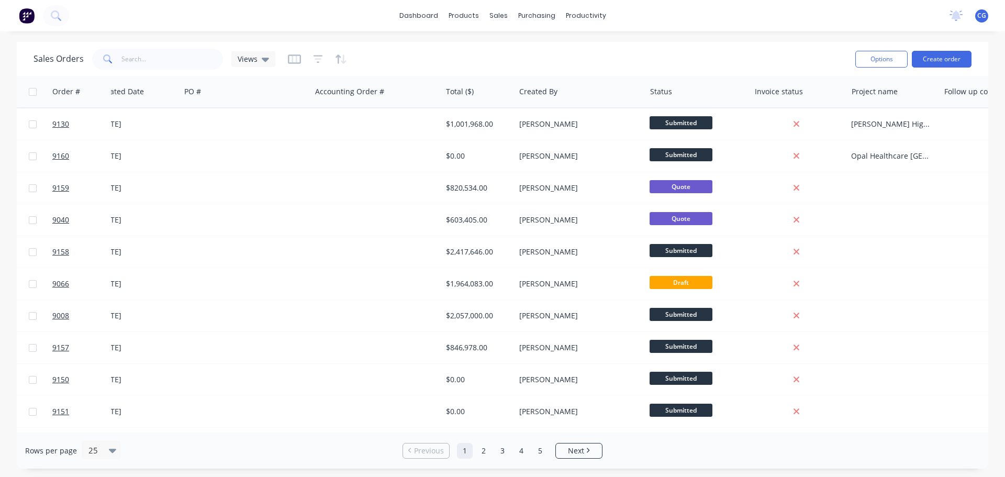
scroll to position [0, 235]
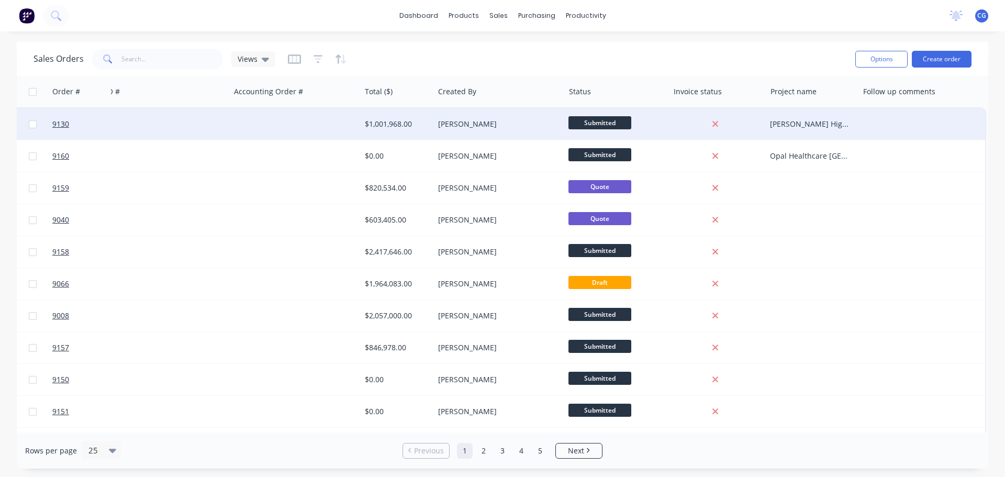
click at [903, 123] on div at bounding box center [922, 123] width 127 height 31
click at [891, 125] on div "Job." at bounding box center [919, 124] width 113 height 10
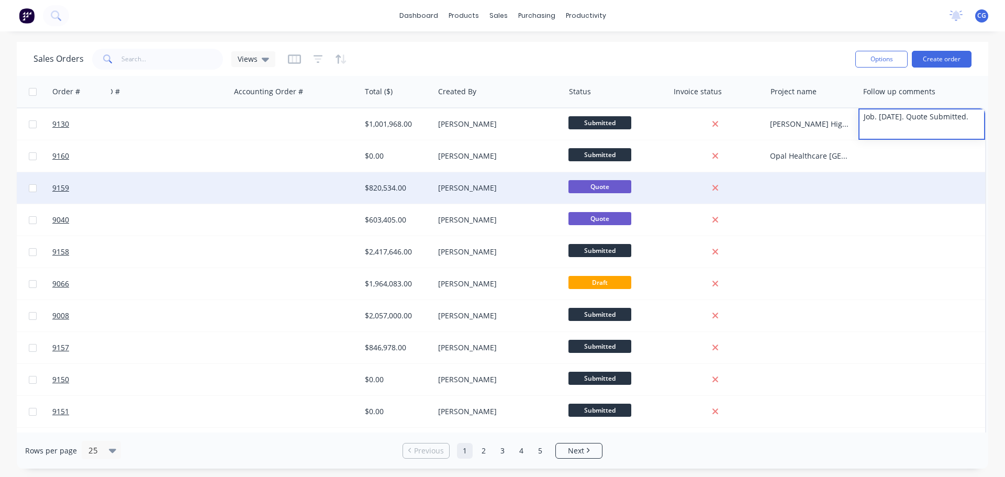
click at [888, 197] on div at bounding box center [922, 187] width 127 height 31
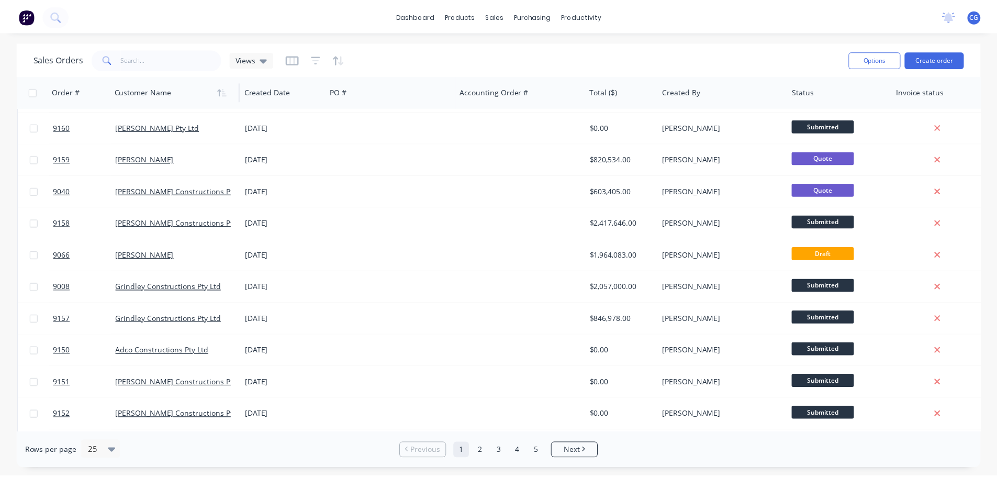
scroll to position [0, 0]
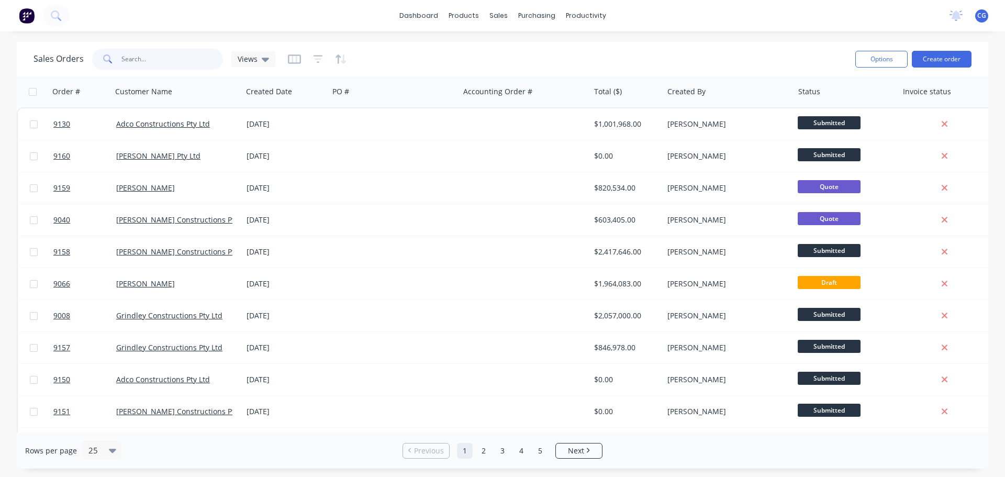
click at [148, 61] on input "text" at bounding box center [172, 59] width 102 height 21
type input "9074"
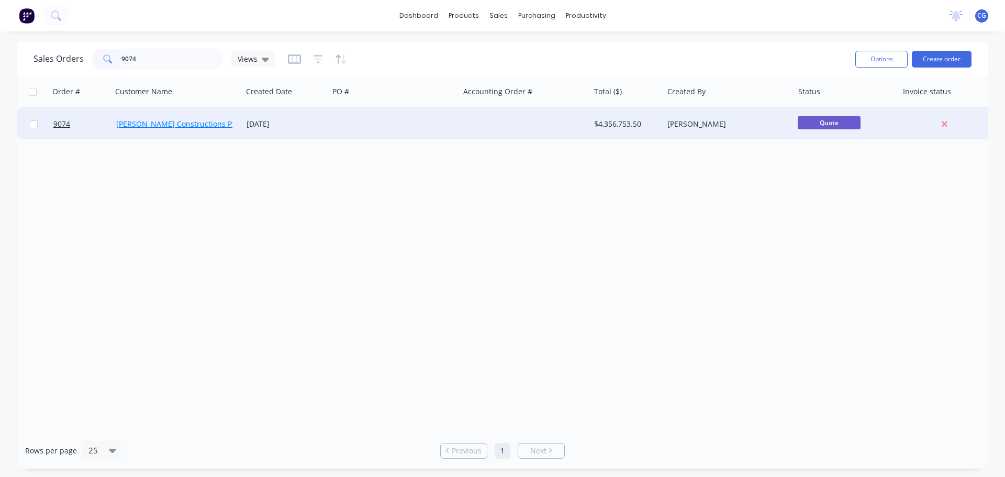
click at [154, 120] on link "[PERSON_NAME] Constructions Pty Ltd" at bounding box center [183, 124] width 135 height 10
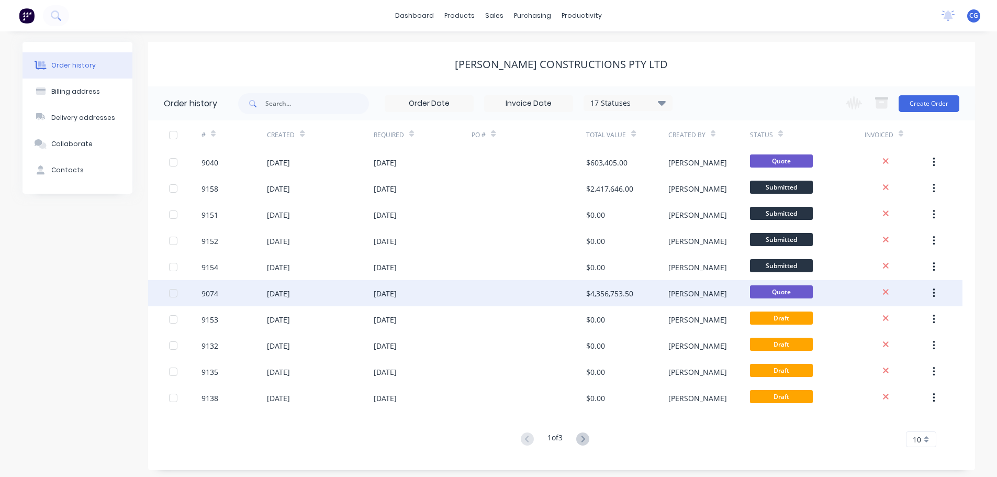
click at [279, 294] on div "[DATE]" at bounding box center [278, 293] width 23 height 11
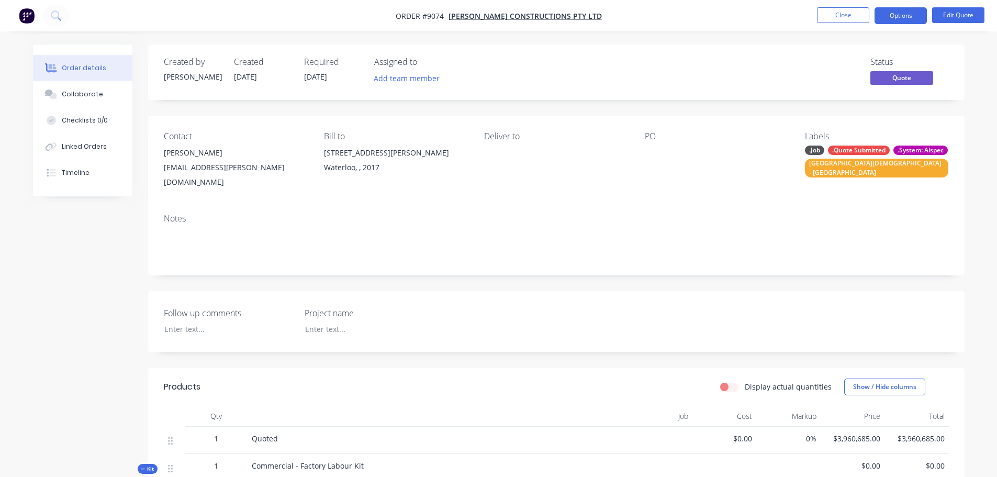
click at [894, 155] on div ".System: Alspec" at bounding box center [921, 150] width 54 height 9
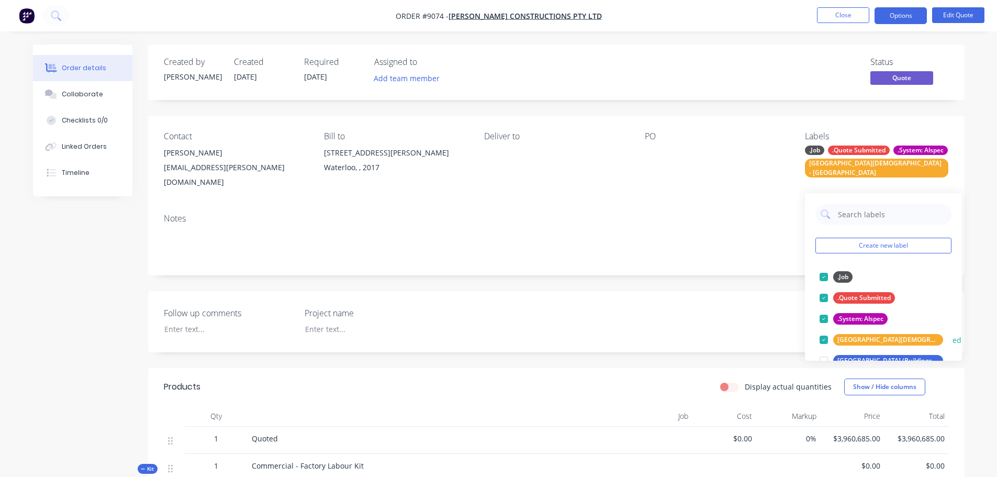
click at [823, 317] on div at bounding box center [824, 318] width 21 height 21
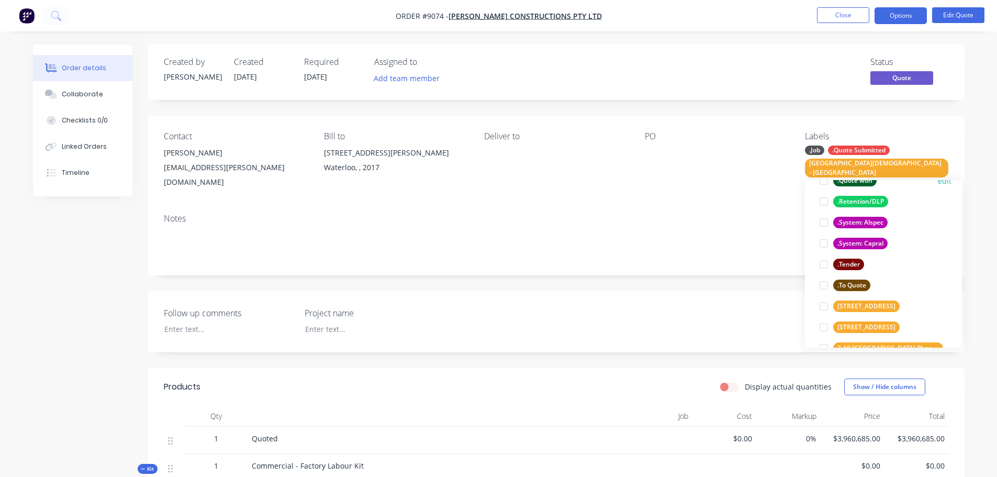
scroll to position [209, 0]
click at [824, 242] on div at bounding box center [824, 242] width 21 height 21
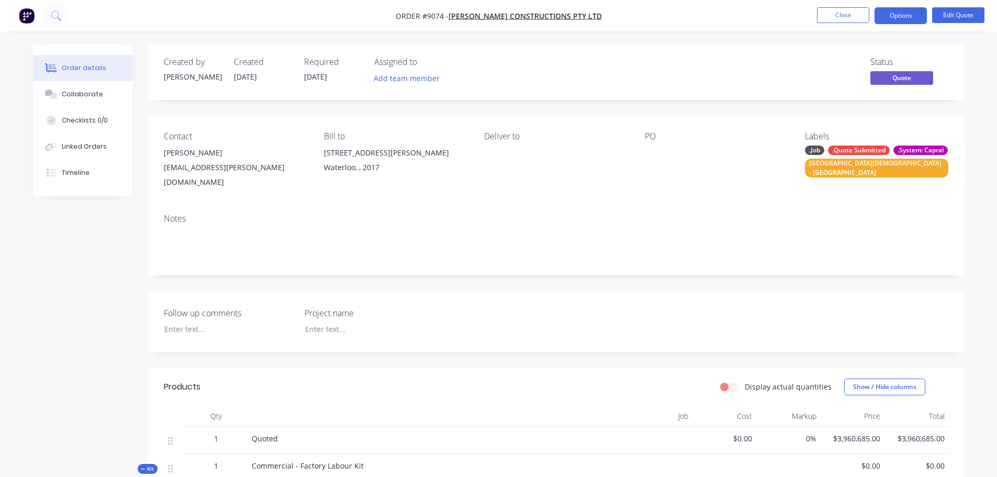
click at [708, 208] on div "Notes" at bounding box center [556, 240] width 817 height 70
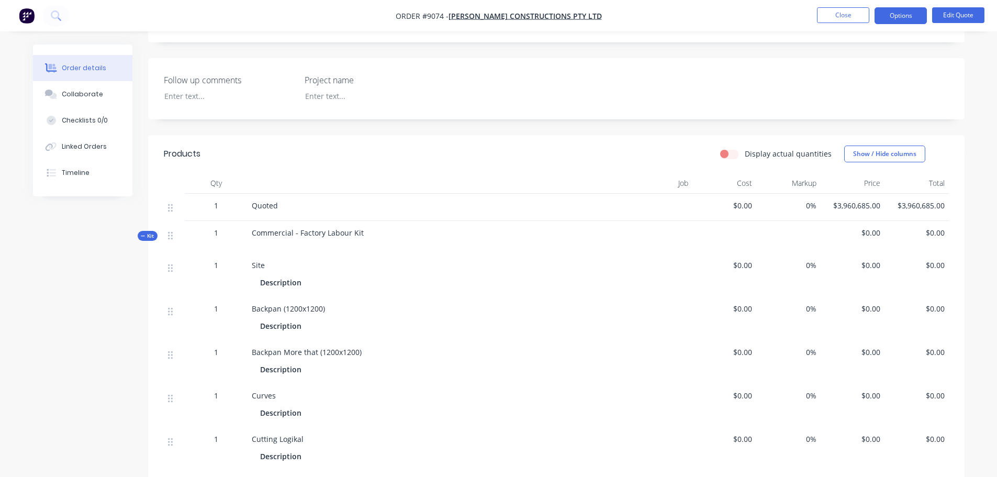
scroll to position [209, 0]
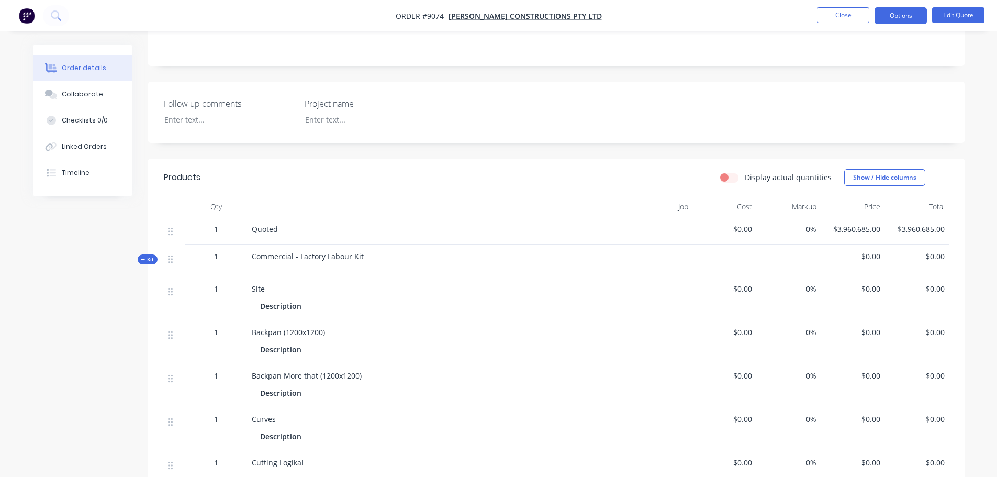
click at [842, 231] on span "$3,960,685.00" at bounding box center [853, 229] width 56 height 11
click at [953, 14] on button "Edit Quote" at bounding box center [958, 15] width 52 height 16
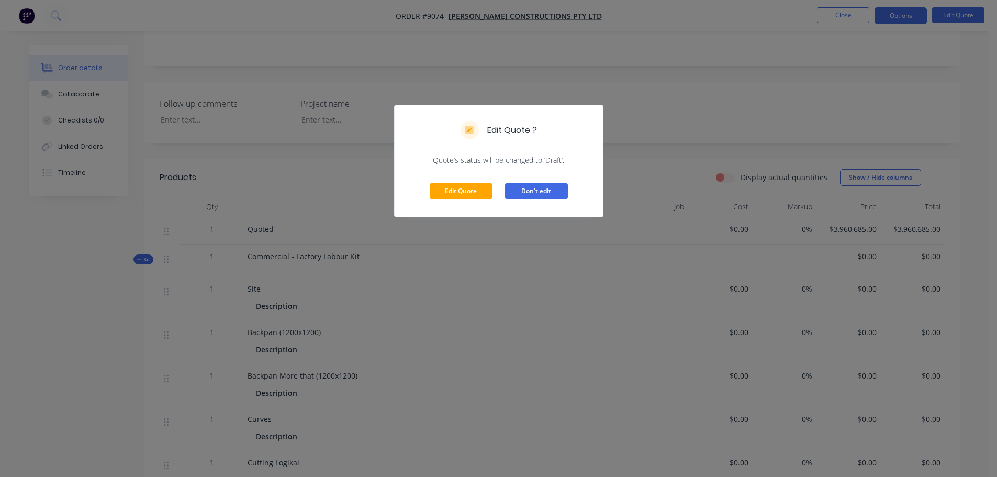
click at [557, 192] on button "Don't edit" at bounding box center [536, 191] width 63 height 16
